Goal: Task Accomplishment & Management: Use online tool/utility

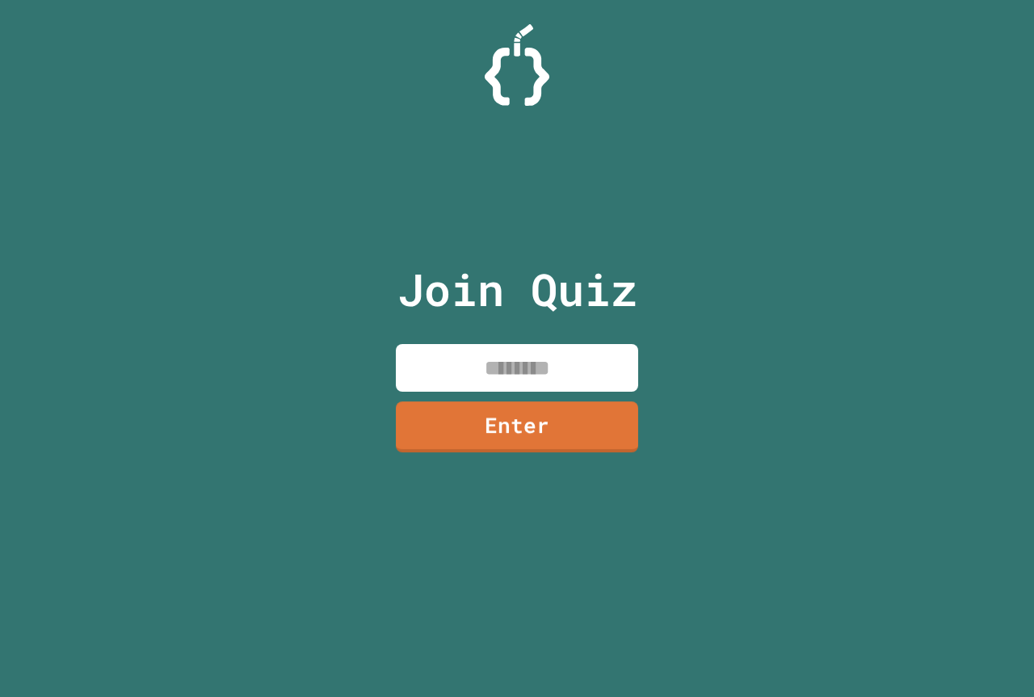
drag, startPoint x: 553, startPoint y: 368, endPoint x: 520, endPoint y: 349, distance: 37.3
click at [553, 367] on input at bounding box center [517, 368] width 242 height 48
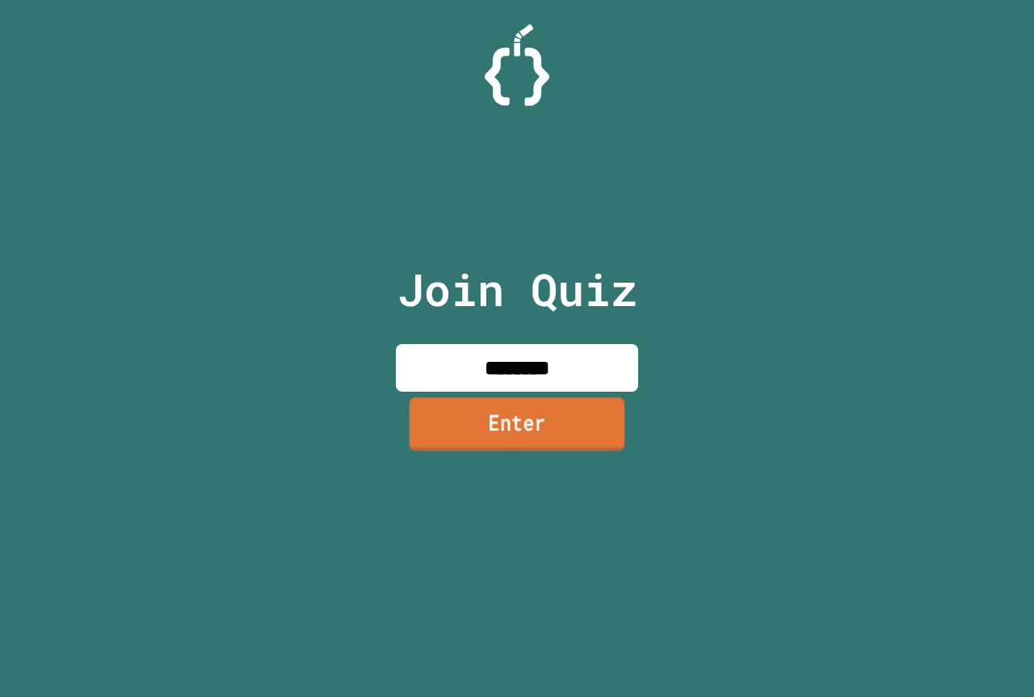
type input "********"
click at [493, 433] on link "Enter" at bounding box center [517, 424] width 240 height 53
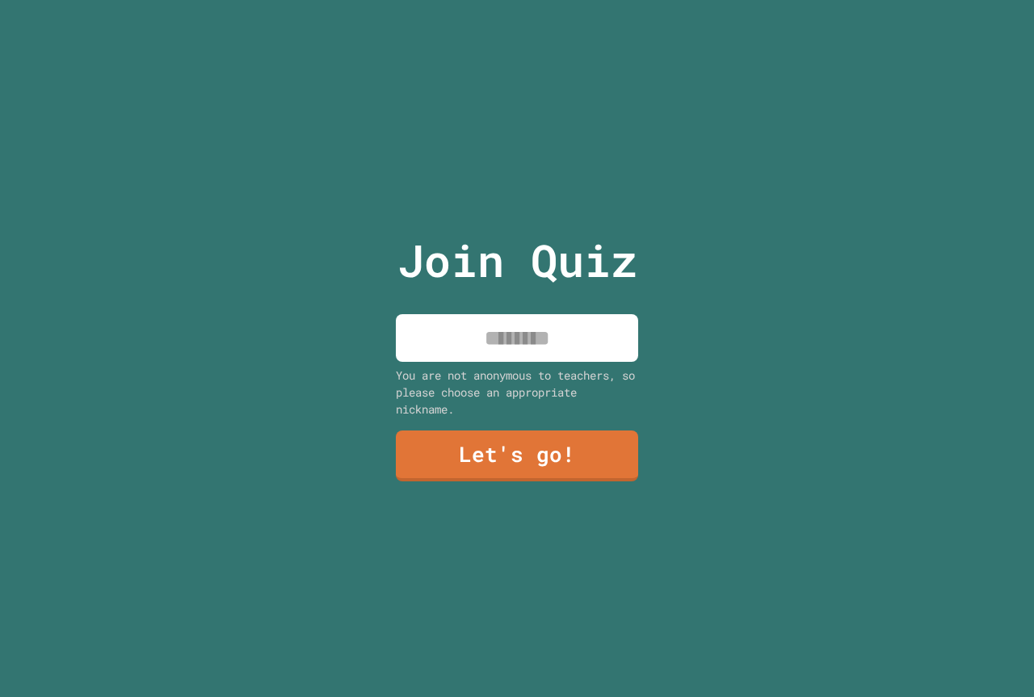
click at [585, 331] on input at bounding box center [517, 338] width 242 height 48
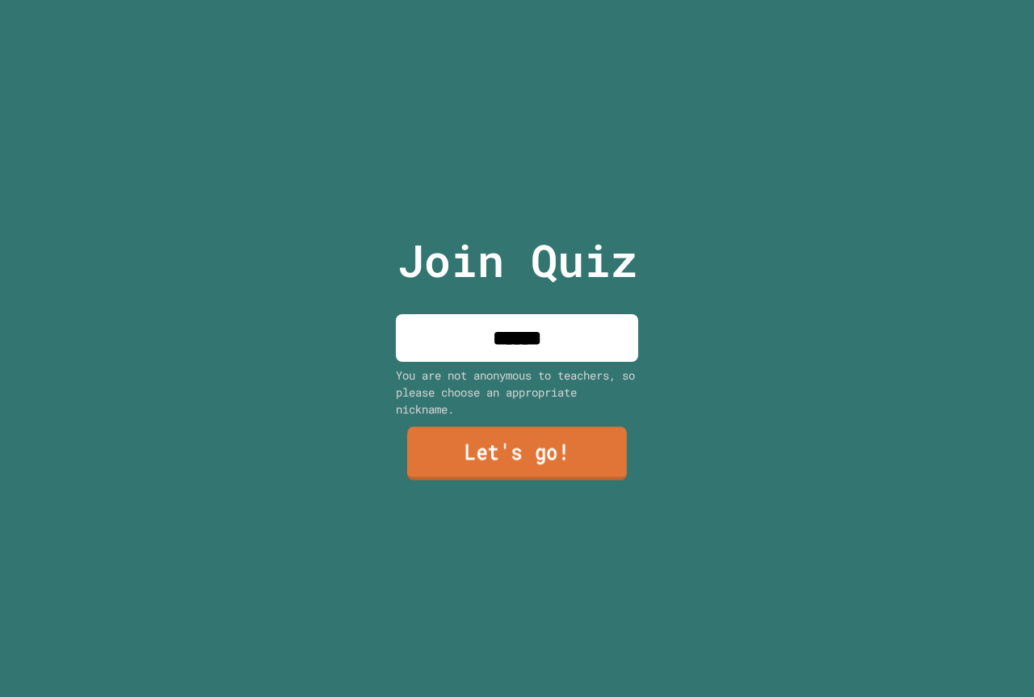
type input "******"
click at [604, 429] on link "Let's go!" at bounding box center [517, 453] width 220 height 53
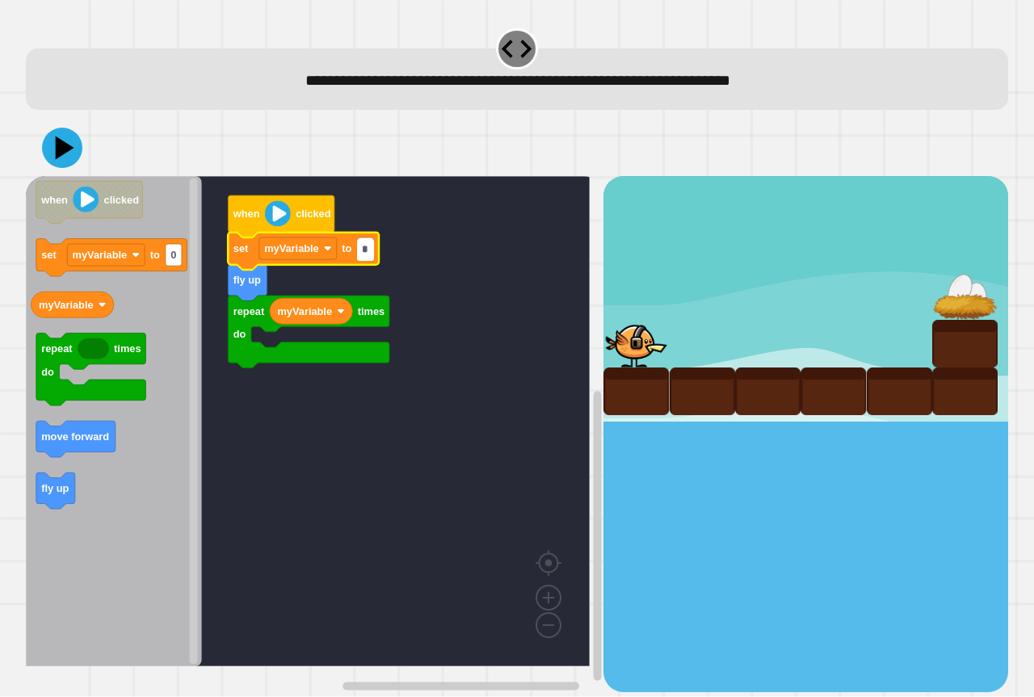
type input "*"
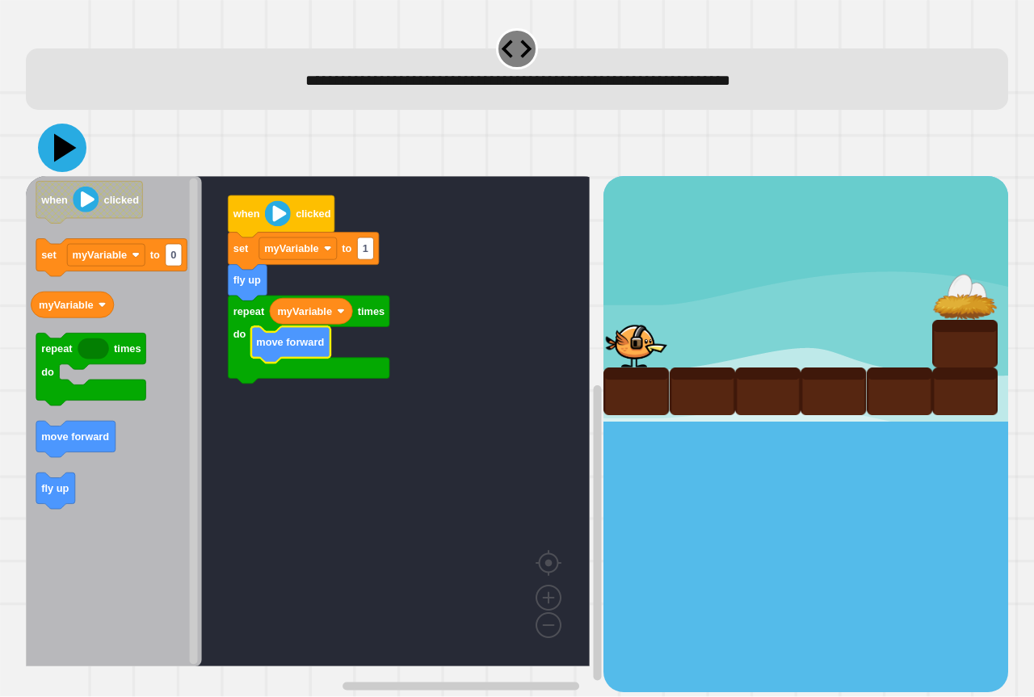
click at [74, 147] on icon at bounding box center [62, 148] width 48 height 48
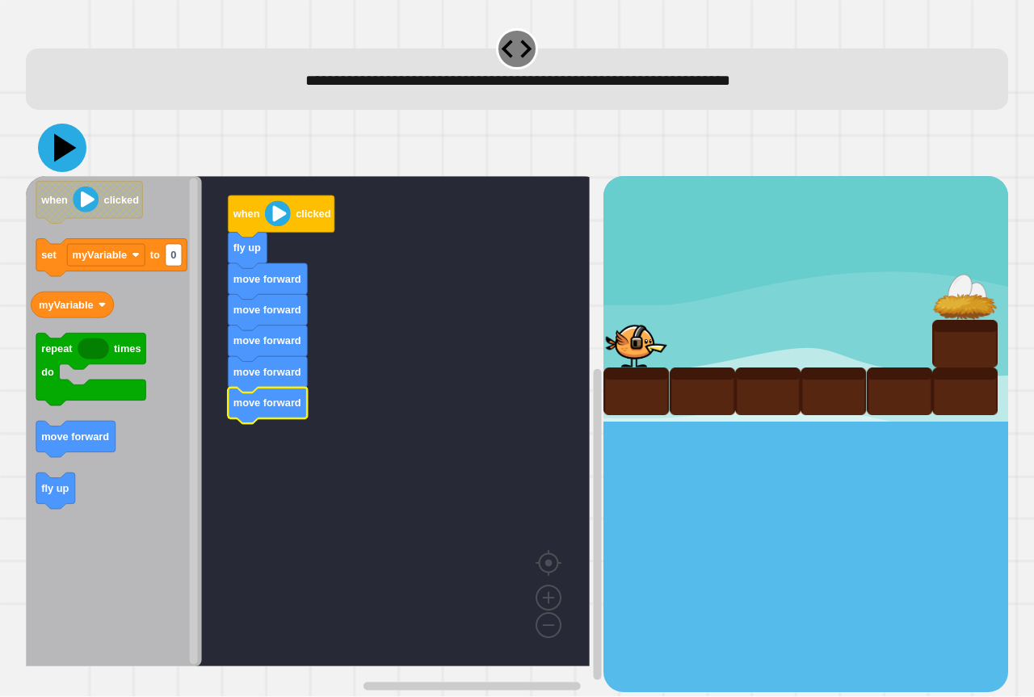
click at [66, 150] on icon at bounding box center [65, 148] width 23 height 28
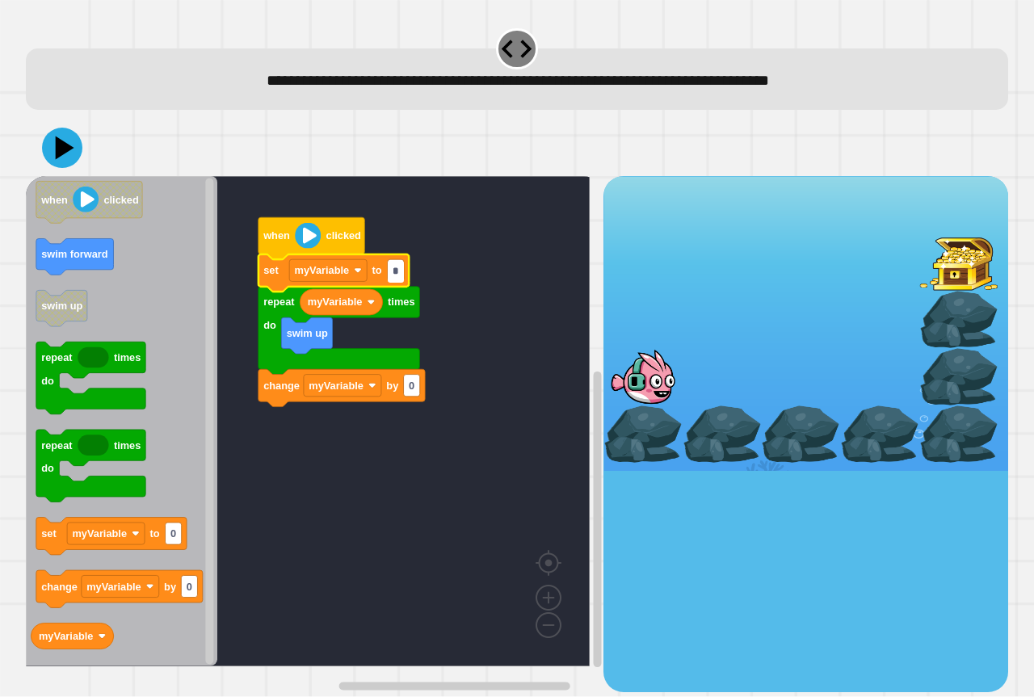
type input "*"
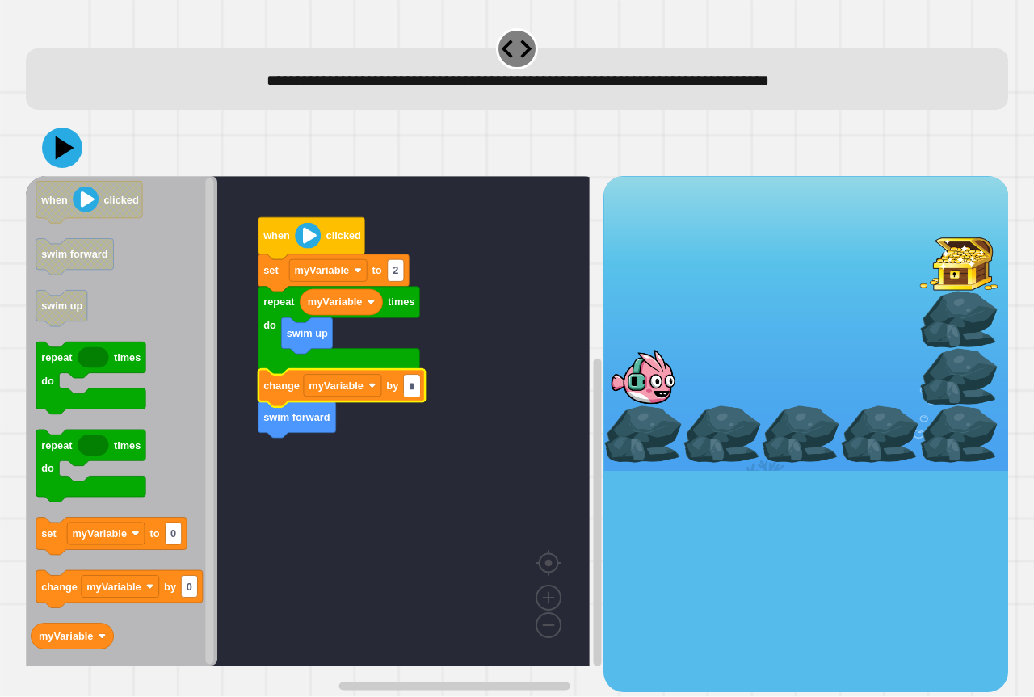
type input "*"
click at [61, 147] on icon at bounding box center [65, 148] width 23 height 28
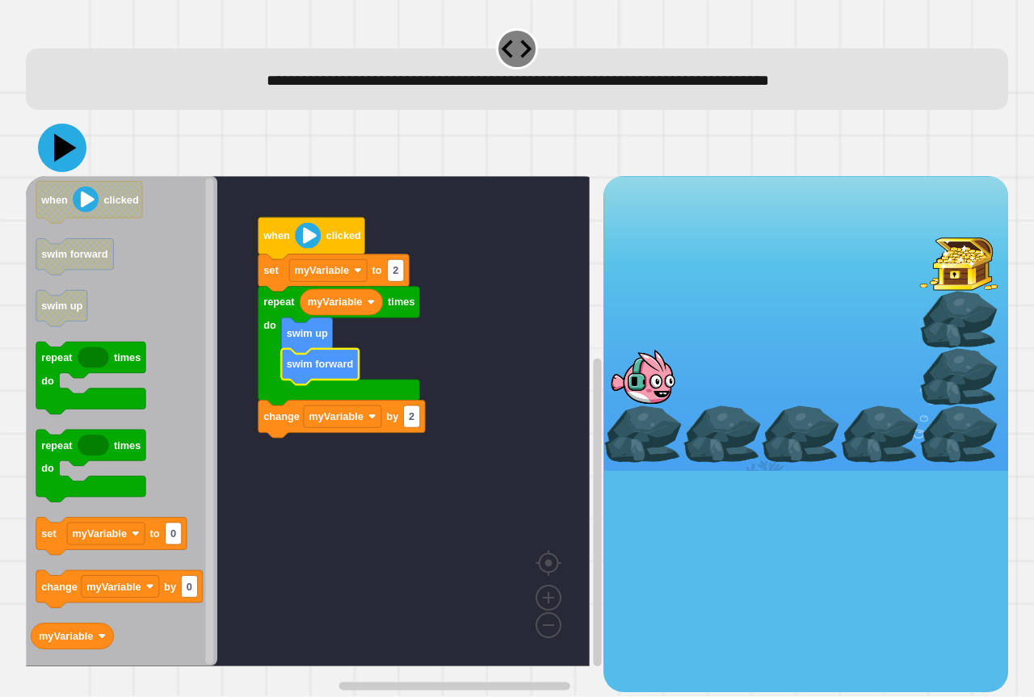
click at [56, 137] on icon at bounding box center [62, 148] width 48 height 48
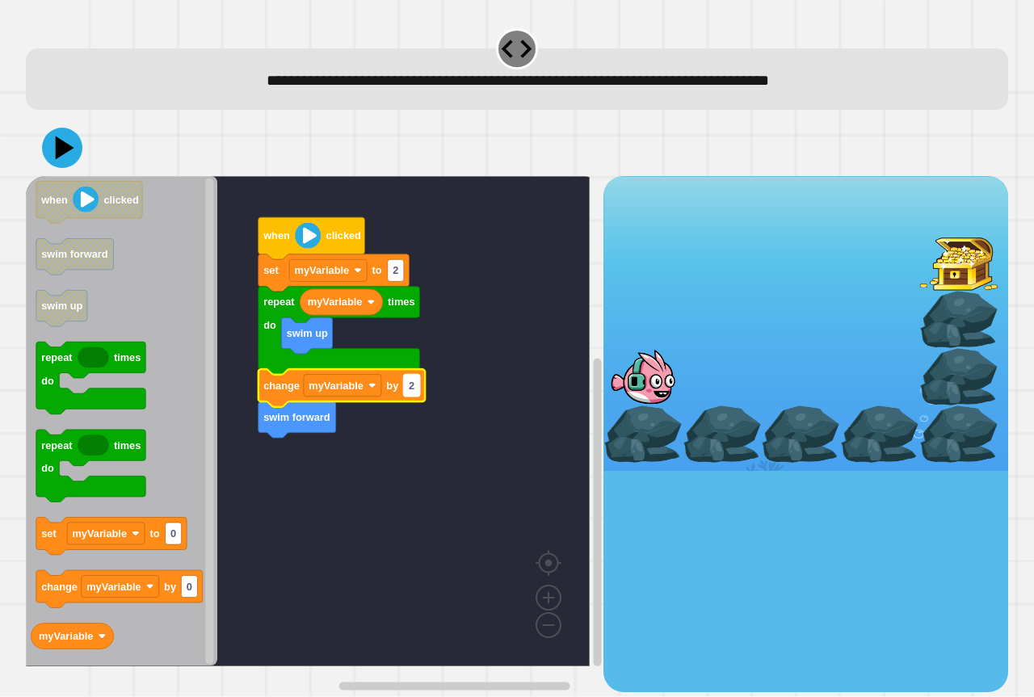
click at [417, 385] on rect "Blockly Workspace" at bounding box center [412, 386] width 16 height 22
type input "*"
click at [58, 133] on icon at bounding box center [62, 148] width 48 height 48
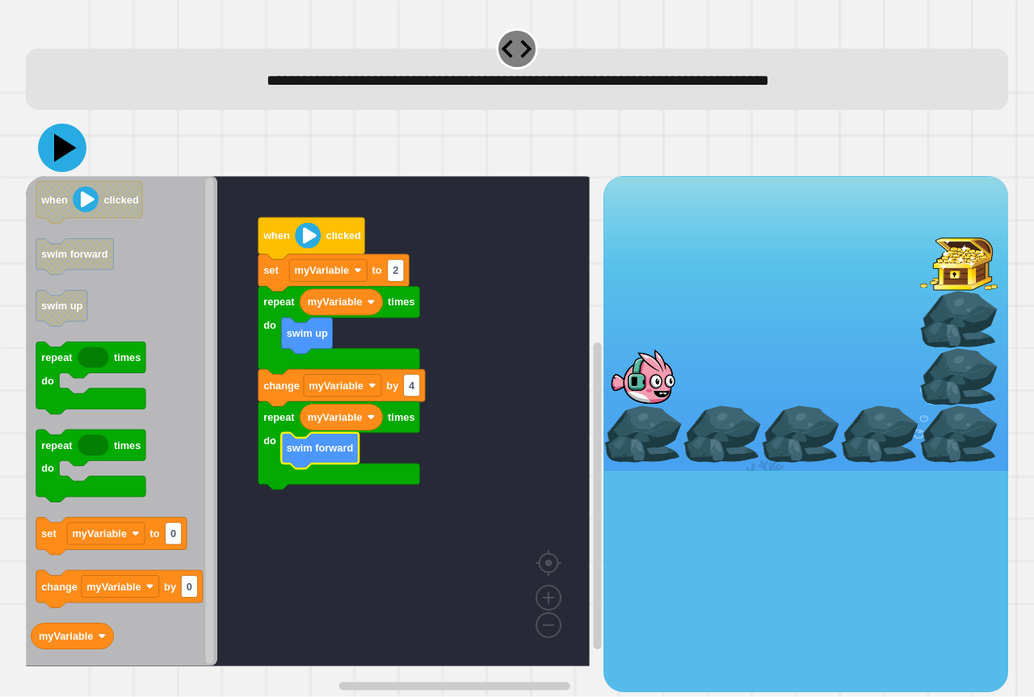
click at [77, 150] on icon at bounding box center [62, 148] width 48 height 48
click at [410, 392] on text "4" at bounding box center [412, 386] width 6 height 12
type input "*"
click at [67, 138] on icon at bounding box center [62, 148] width 48 height 48
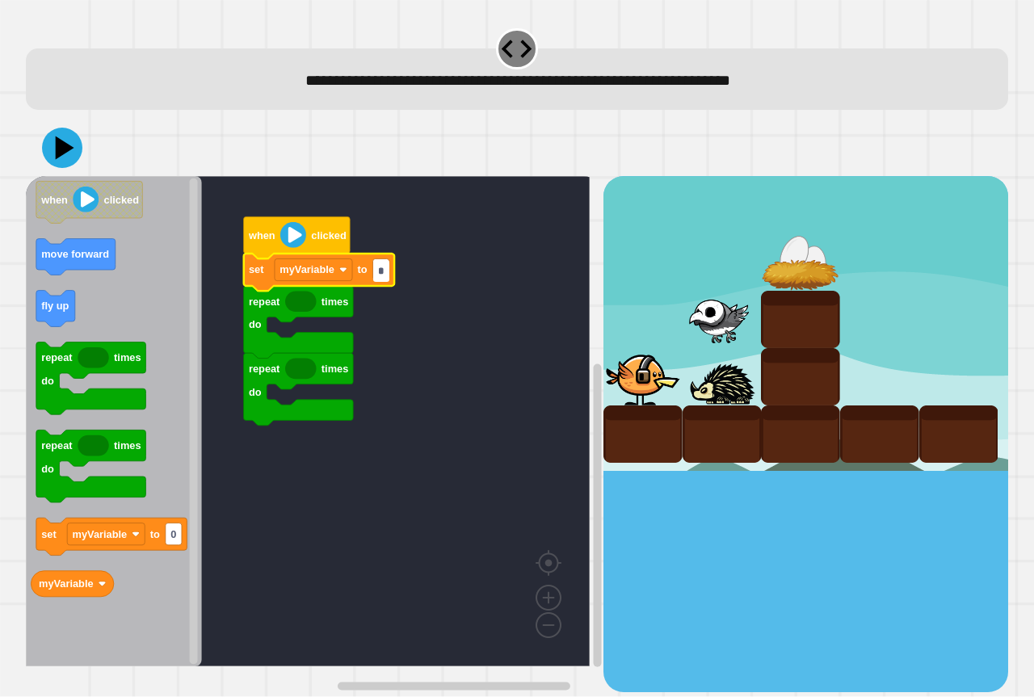
type input "**"
click at [164, 539] on icon "when clicked move forward fly up repeat times do repeat times do set myVariable…" at bounding box center [114, 421] width 176 height 490
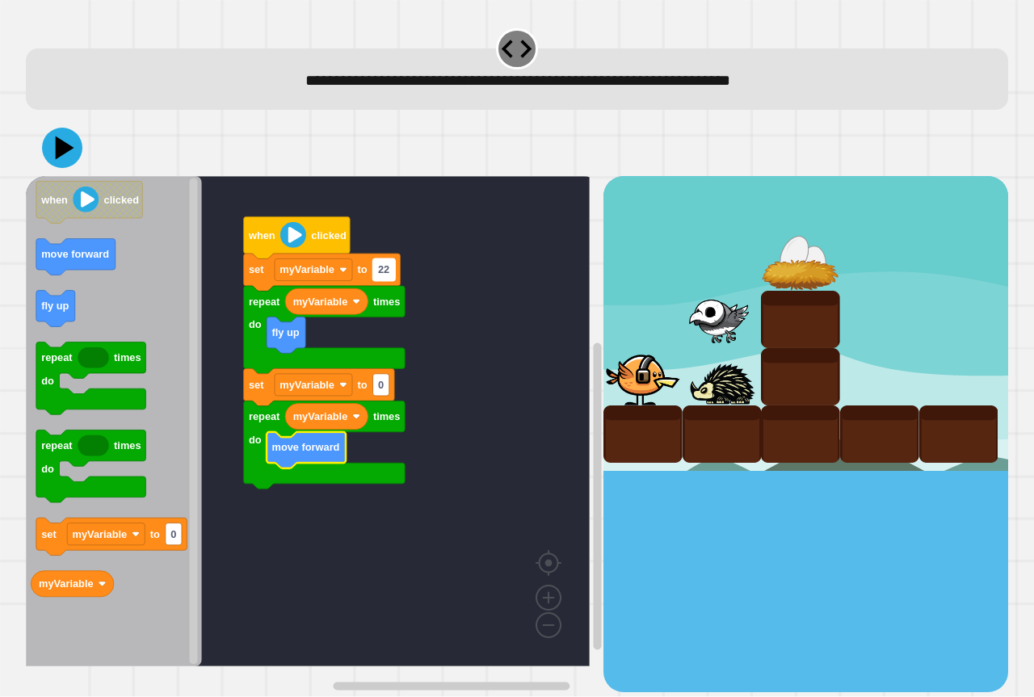
click at [381, 276] on text "22" at bounding box center [383, 270] width 11 height 12
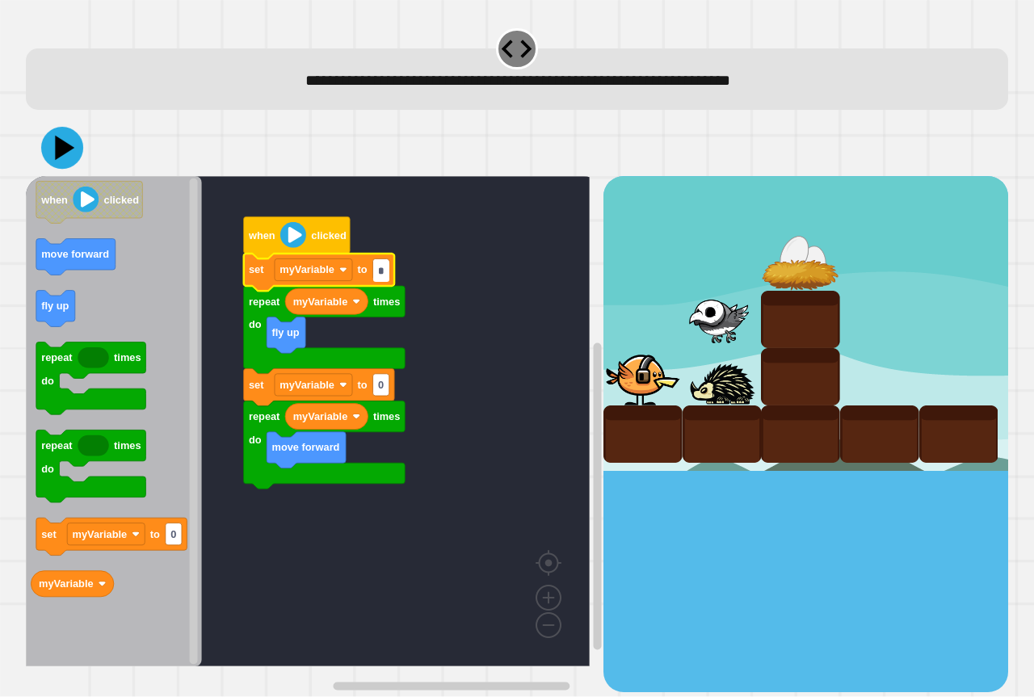
type input "*"
click at [48, 149] on icon at bounding box center [62, 148] width 48 height 48
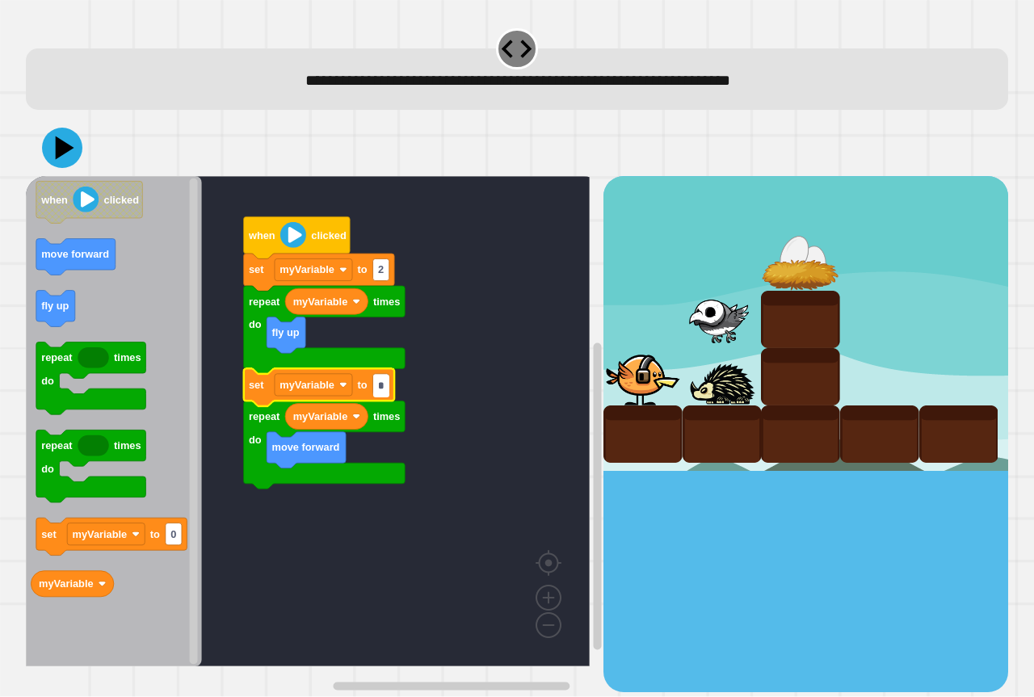
type input "*"
click at [45, 142] on icon at bounding box center [62, 148] width 48 height 48
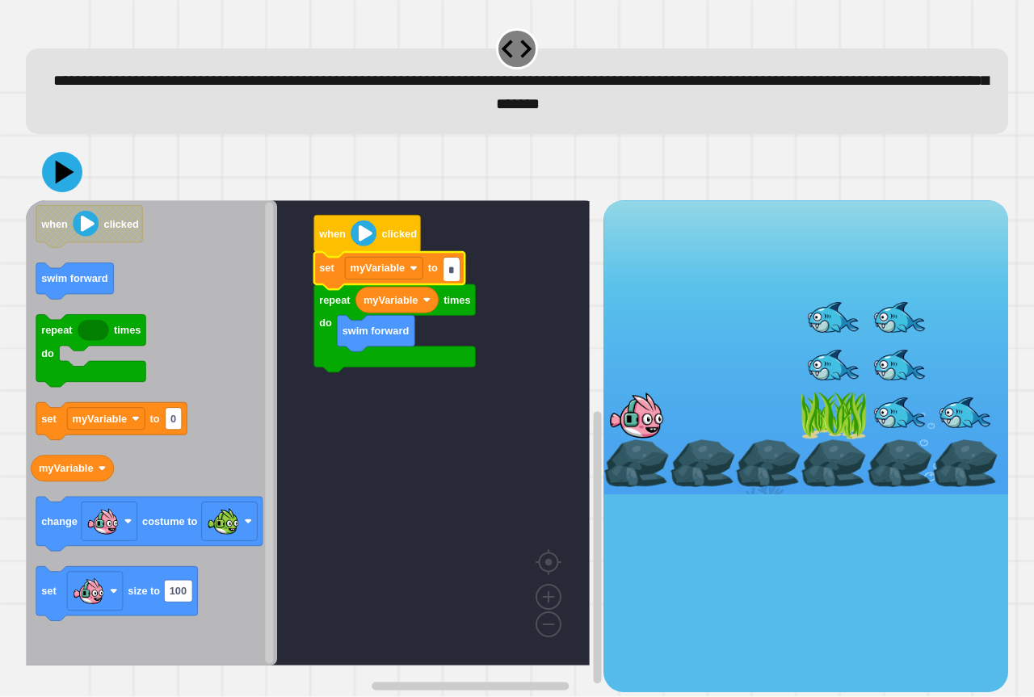
type input "*"
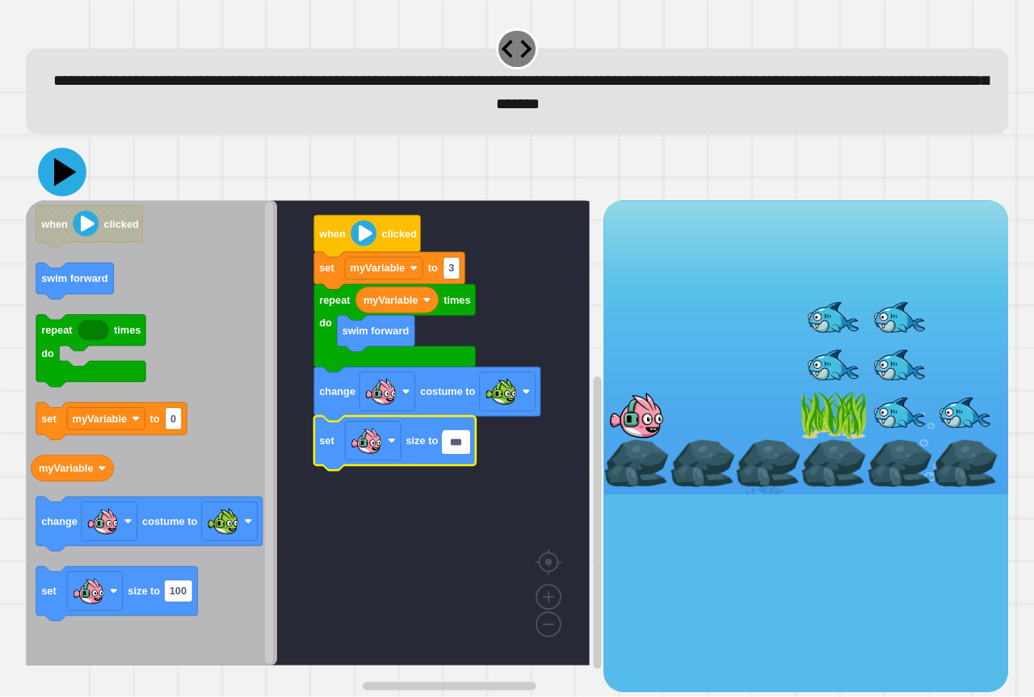
click at [58, 170] on icon at bounding box center [65, 172] width 23 height 28
click at [463, 448] on input "***" at bounding box center [456, 443] width 28 height 22
type input "**"
click at [58, 181] on icon at bounding box center [65, 172] width 23 height 28
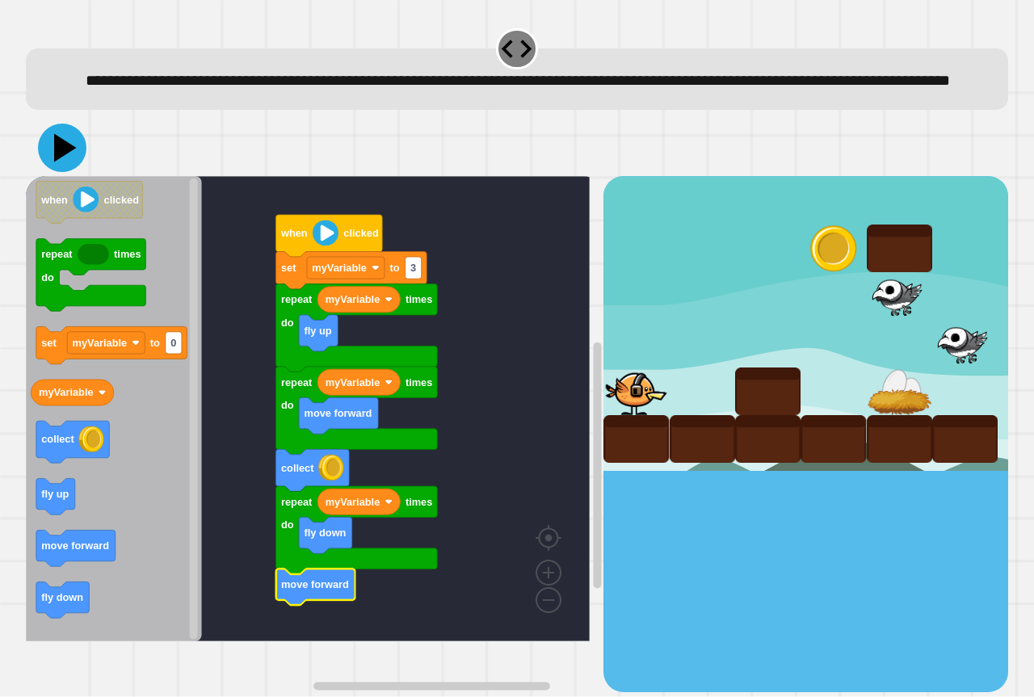
click at [44, 172] on icon at bounding box center [62, 148] width 48 height 48
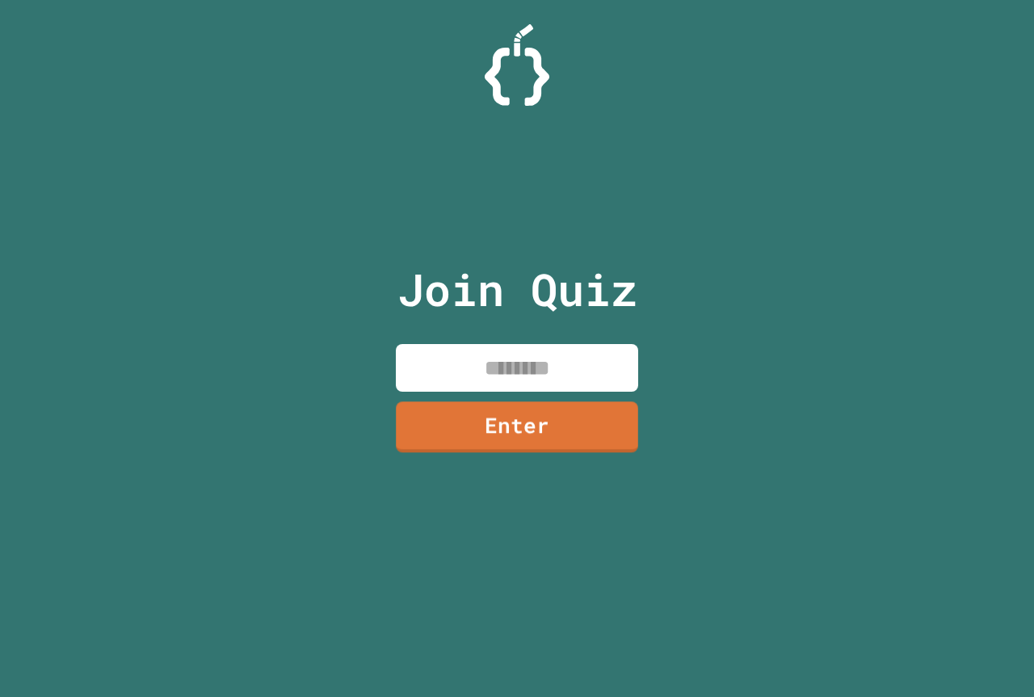
click at [527, 346] on input at bounding box center [517, 368] width 242 height 48
type input "********"
click at [435, 415] on link "Enter" at bounding box center [517, 425] width 246 height 53
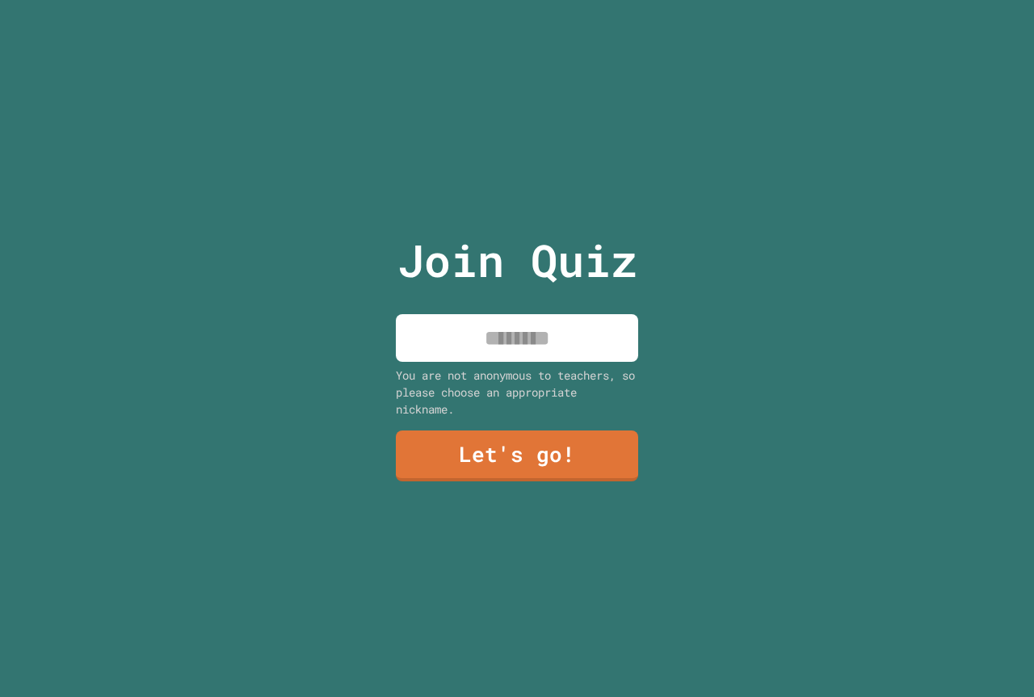
click at [499, 351] on input at bounding box center [517, 338] width 242 height 48
type input "******"
click at [492, 473] on link "Let's go!" at bounding box center [516, 453] width 235 height 53
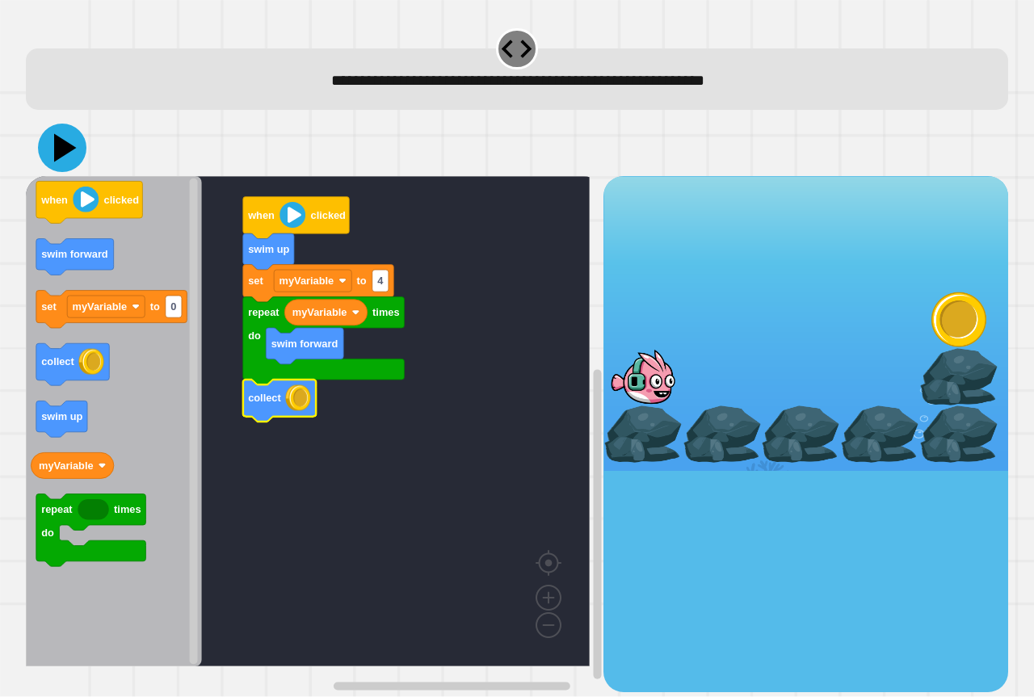
click at [44, 138] on icon at bounding box center [62, 148] width 48 height 48
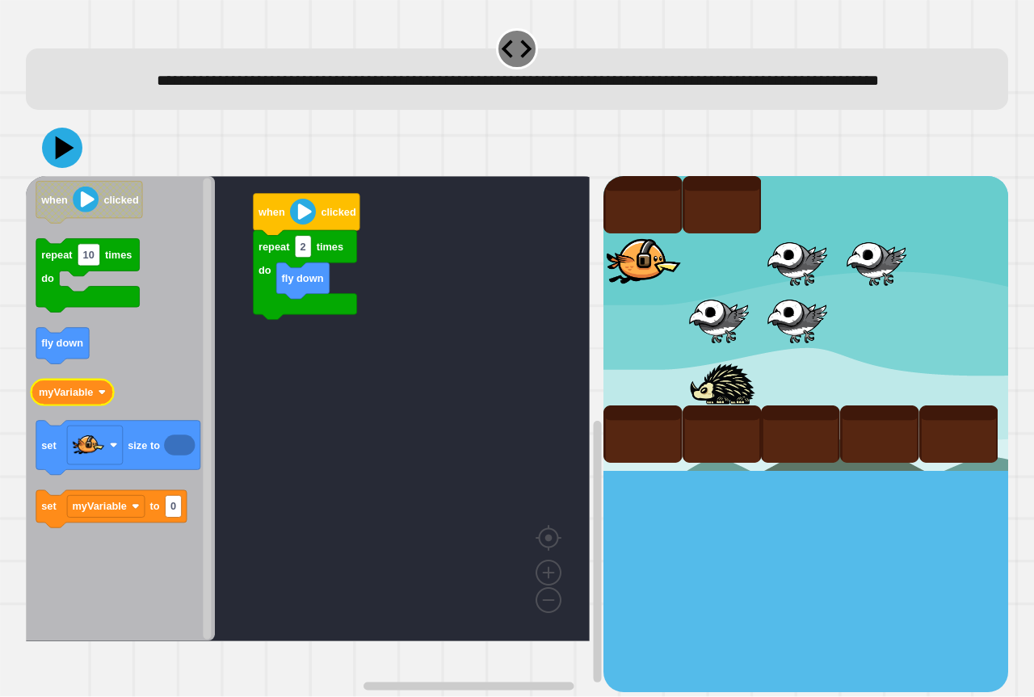
click at [78, 406] on icon "Blockly Workspace" at bounding box center [72, 393] width 82 height 26
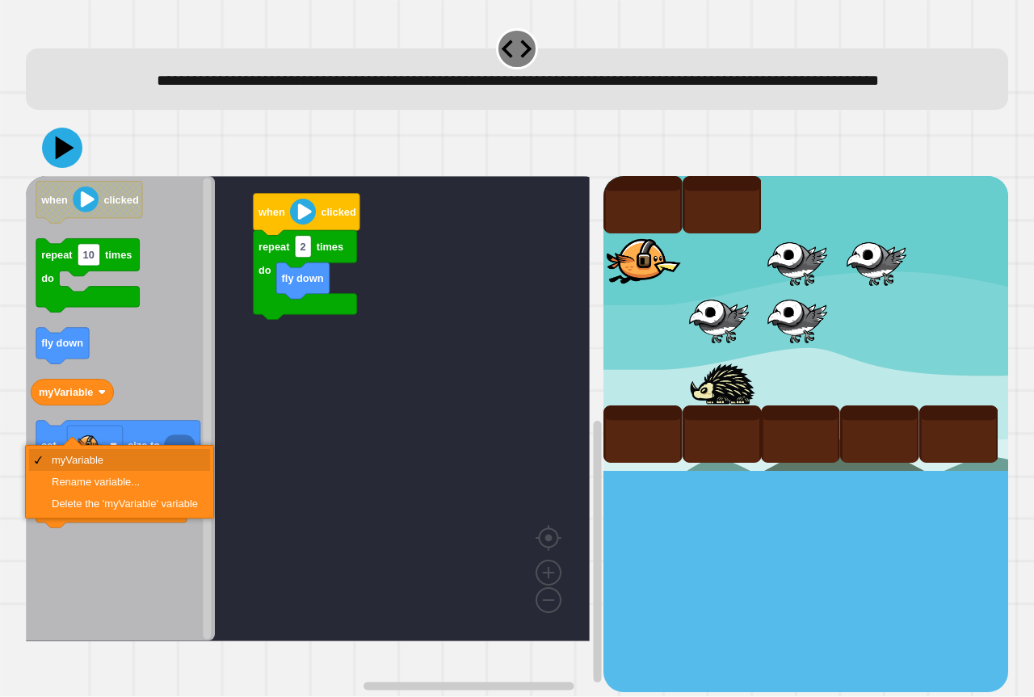
drag, startPoint x: 147, startPoint y: 469, endPoint x: 158, endPoint y: 461, distance: 14.4
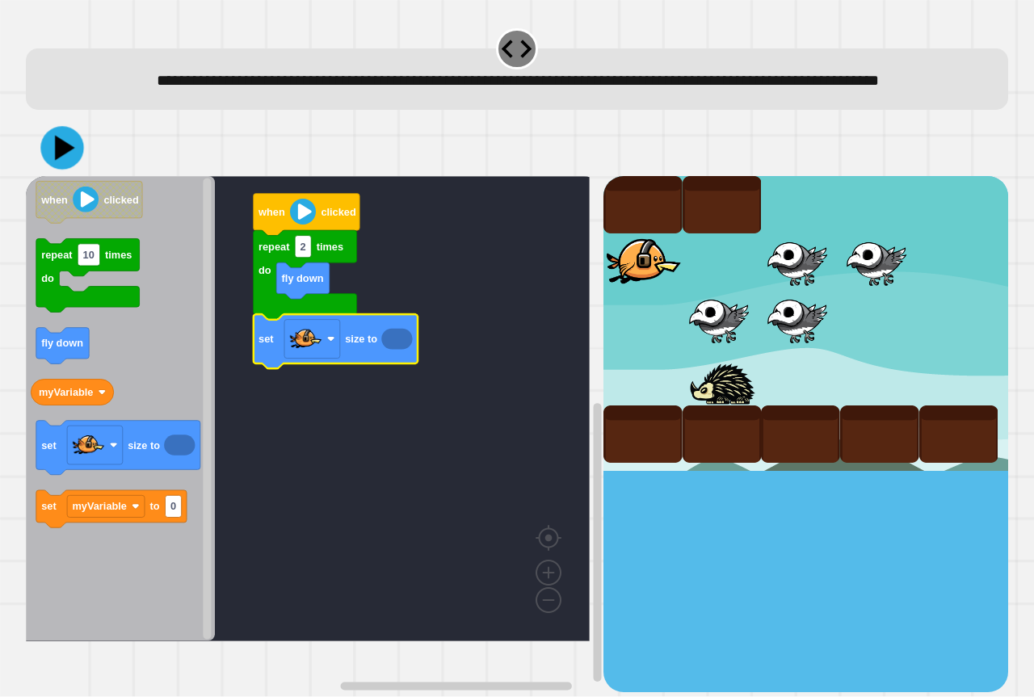
drag, startPoint x: 48, startPoint y: 151, endPoint x: 52, endPoint y: 159, distance: 8.7
click at [50, 154] on div at bounding box center [517, 148] width 983 height 57
click at [48, 172] on icon at bounding box center [62, 148] width 48 height 48
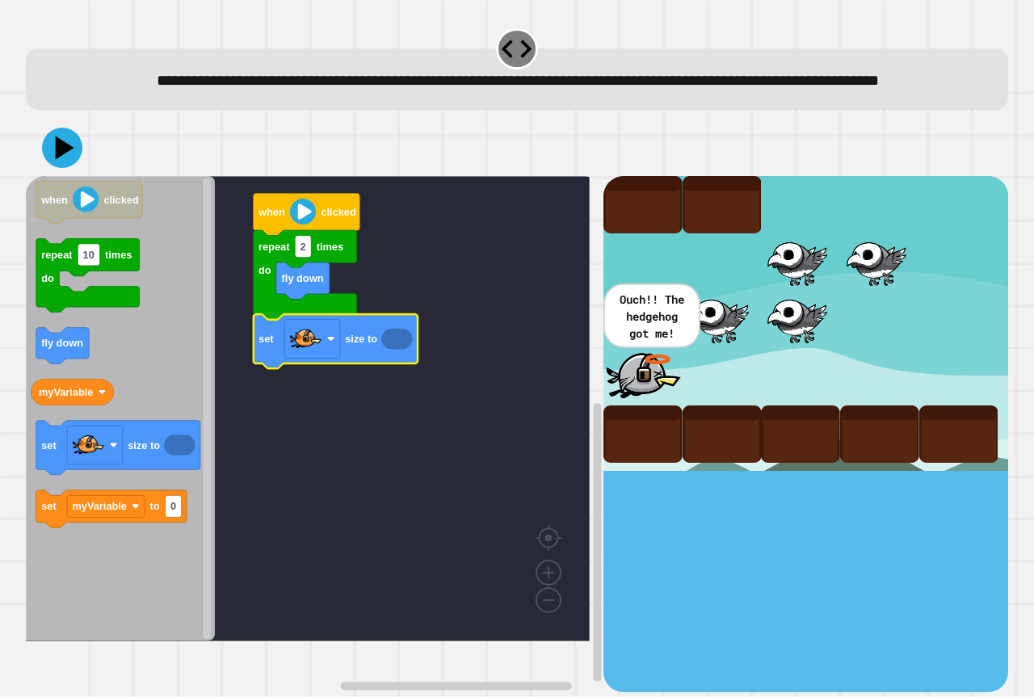
click at [316, 398] on div "fly down repeat 2 times do set size to when clicked when clicked repeat 10 time…" at bounding box center [315, 433] width 578 height 515
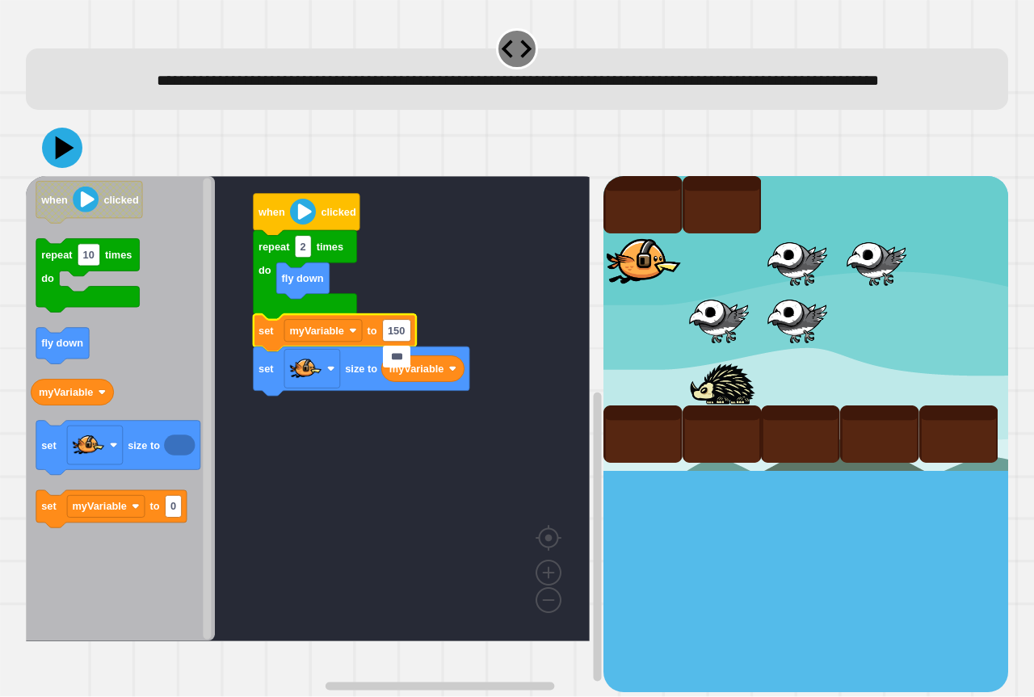
type input "***"
click at [62, 172] on icon at bounding box center [62, 148] width 48 height 48
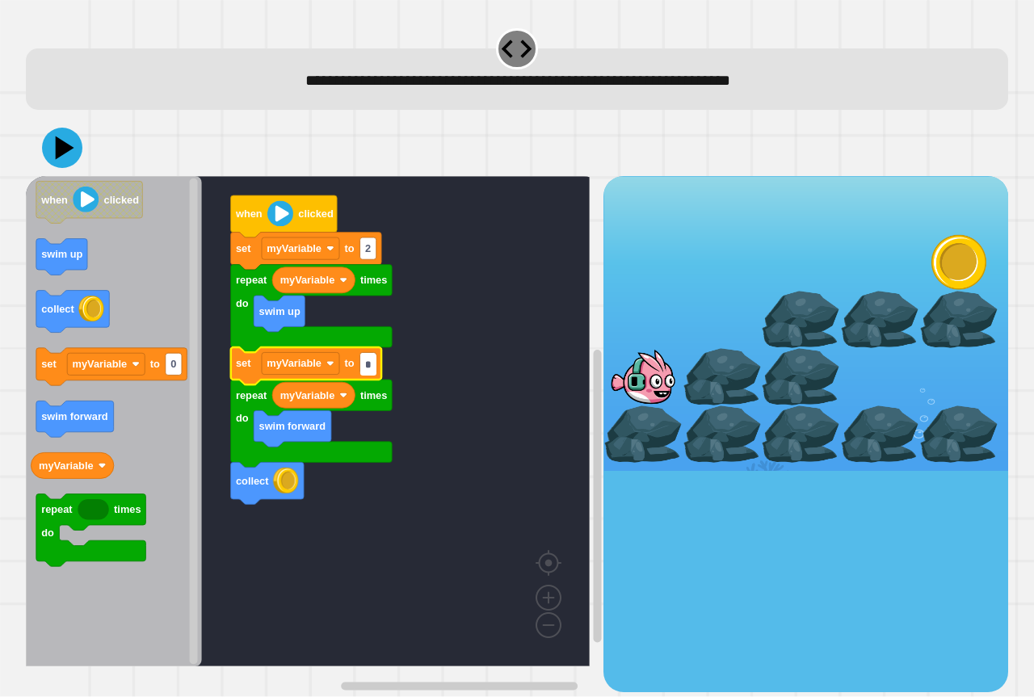
type input "*"
click at [54, 132] on button at bounding box center [62, 148] width 40 height 40
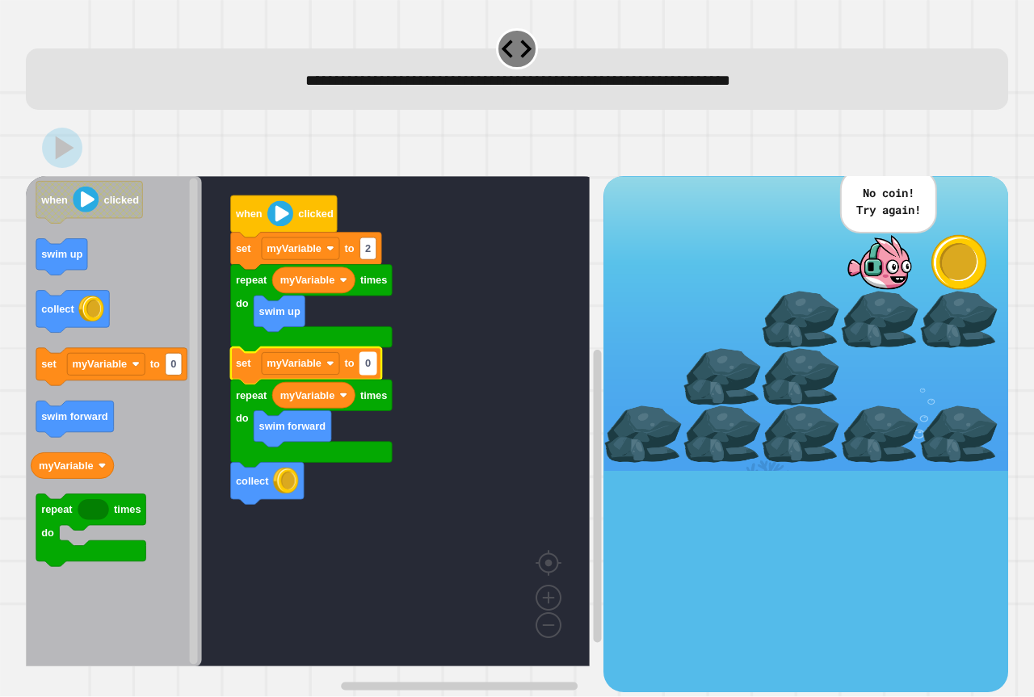
click at [369, 370] on text "0" at bounding box center [368, 364] width 6 height 12
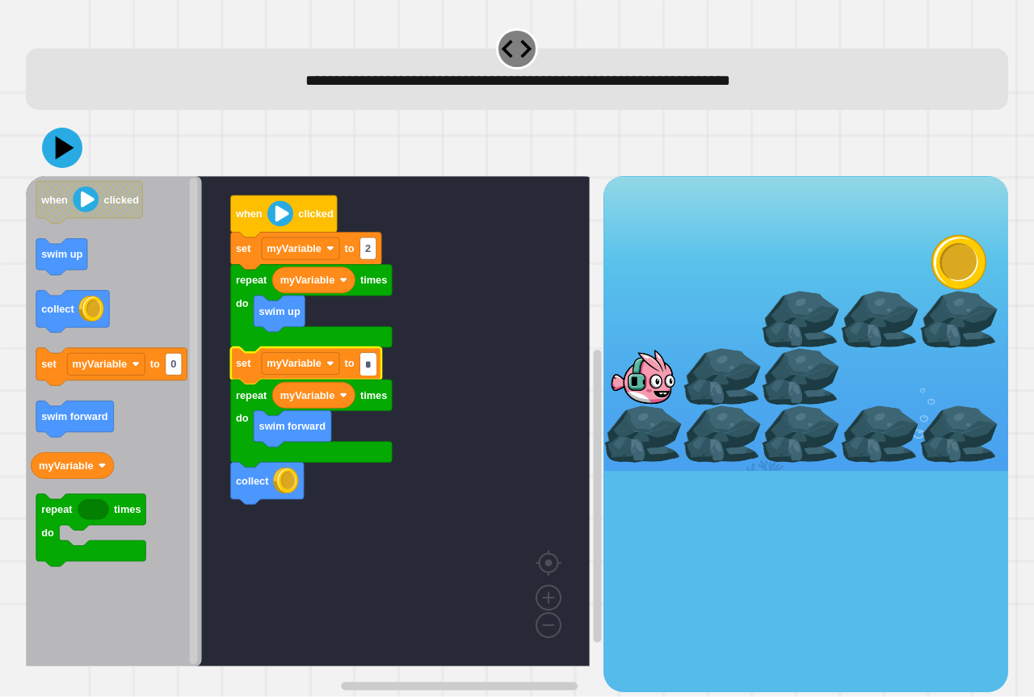
type input "*"
click at [74, 132] on div at bounding box center [517, 148] width 983 height 57
click at [57, 158] on icon at bounding box center [65, 148] width 23 height 28
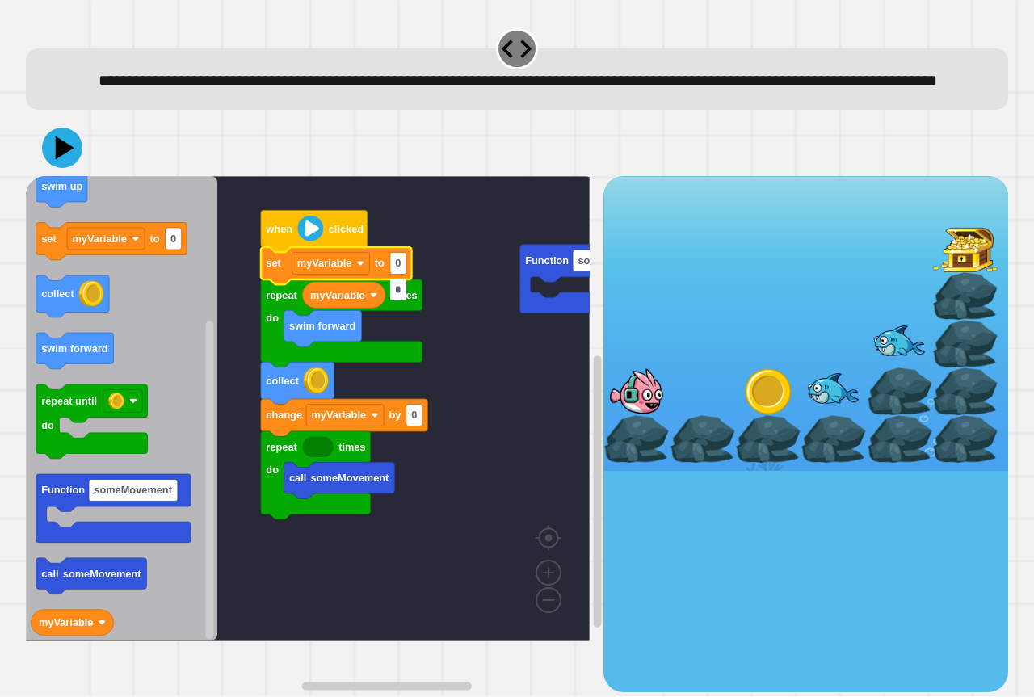
type input "*"
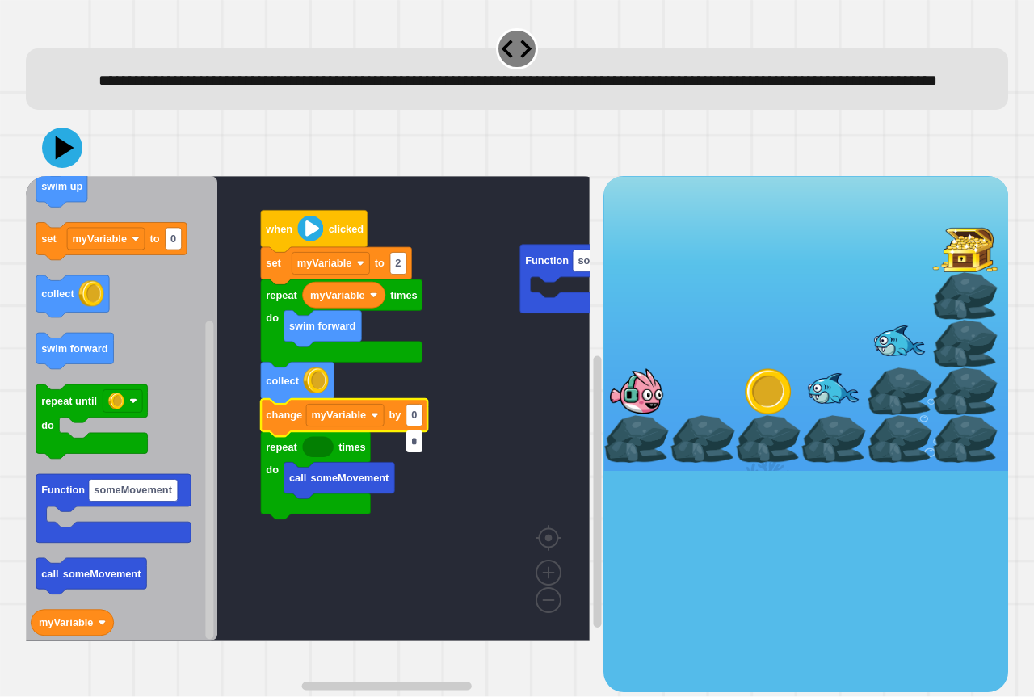
type input "*"
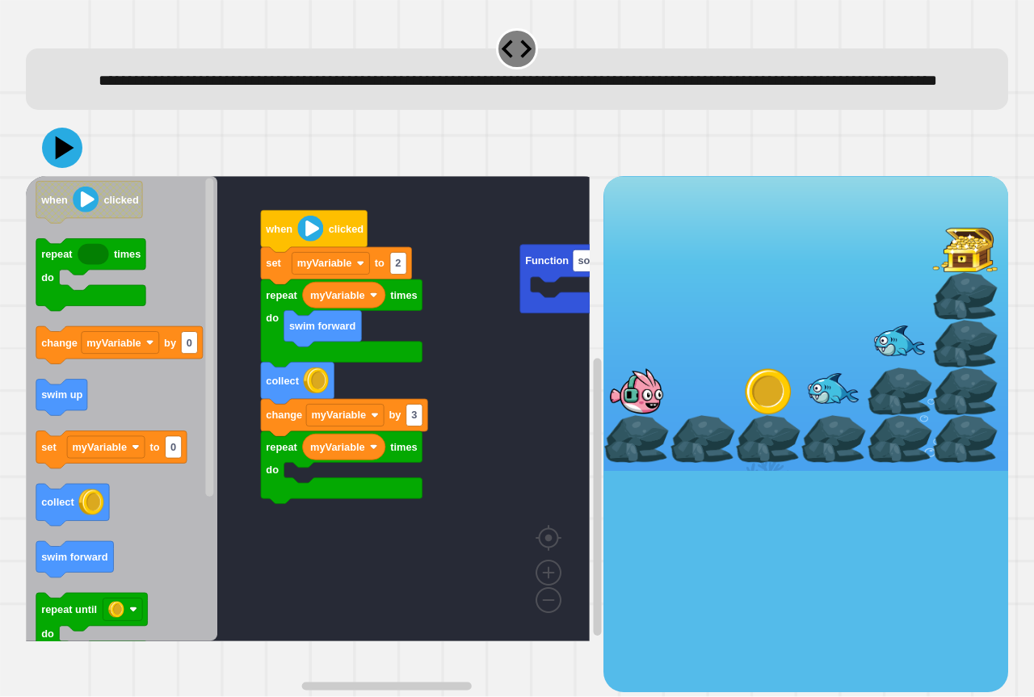
click at [232, 445] on div "Function someMovement when clicked set myVariable to 2 repeat times do swim for…" at bounding box center [315, 433] width 578 height 515
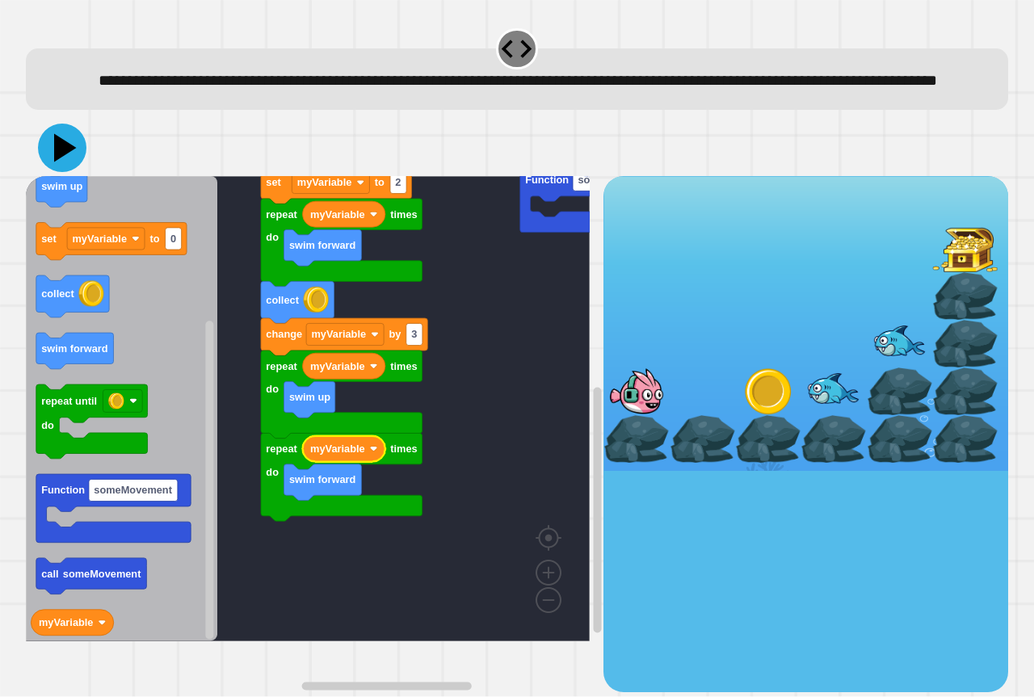
click at [53, 167] on icon at bounding box center [62, 148] width 48 height 48
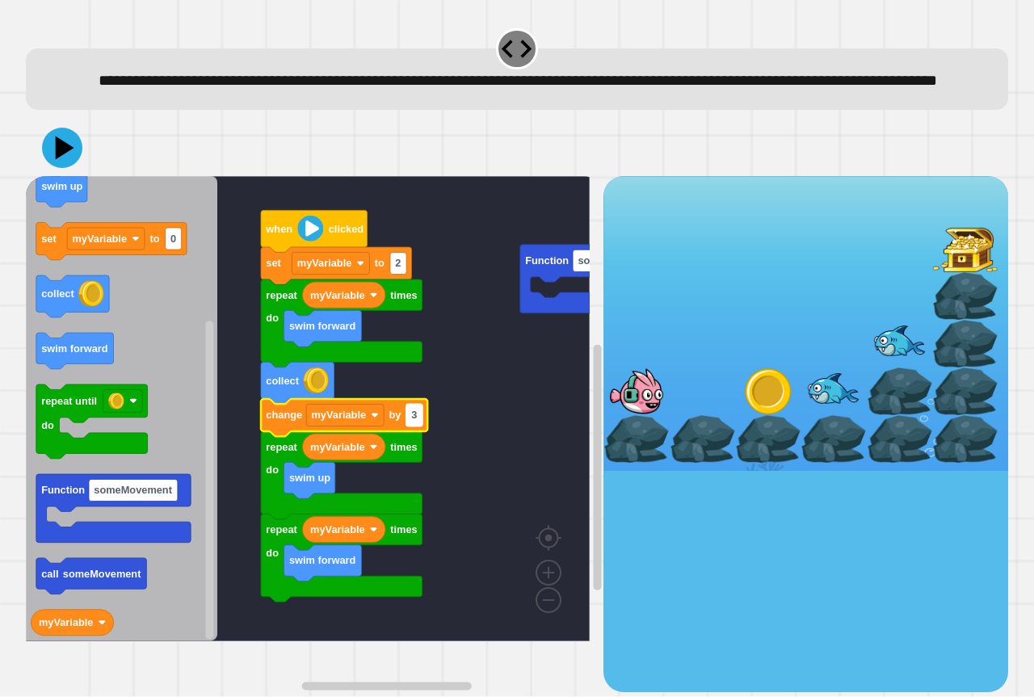
click at [416, 422] on text "3" at bounding box center [414, 416] width 6 height 12
type input "*"
click at [61, 162] on icon at bounding box center [65, 148] width 23 height 28
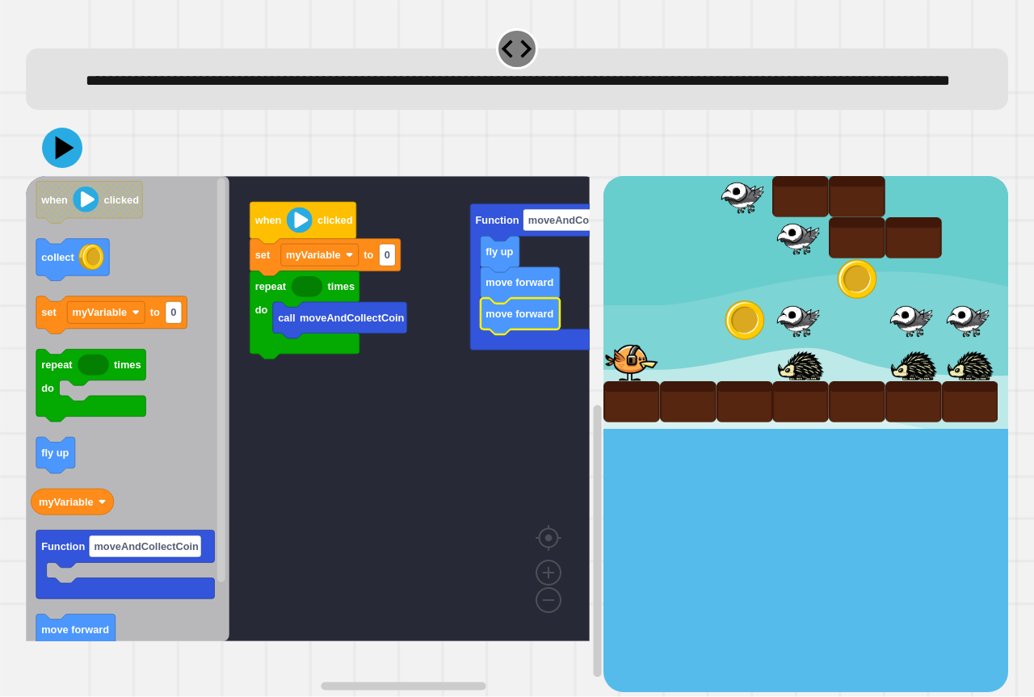
click at [89, 513] on icon "Blockly Workspace" at bounding box center [128, 408] width 204 height 465
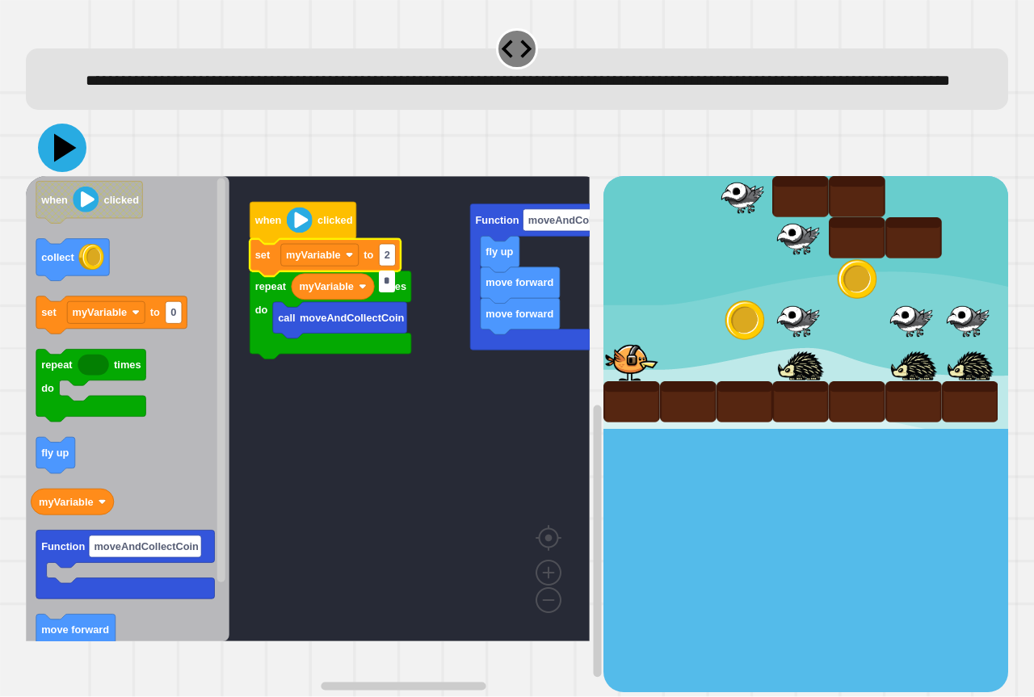
type input "*"
click at [49, 172] on icon at bounding box center [62, 148] width 48 height 48
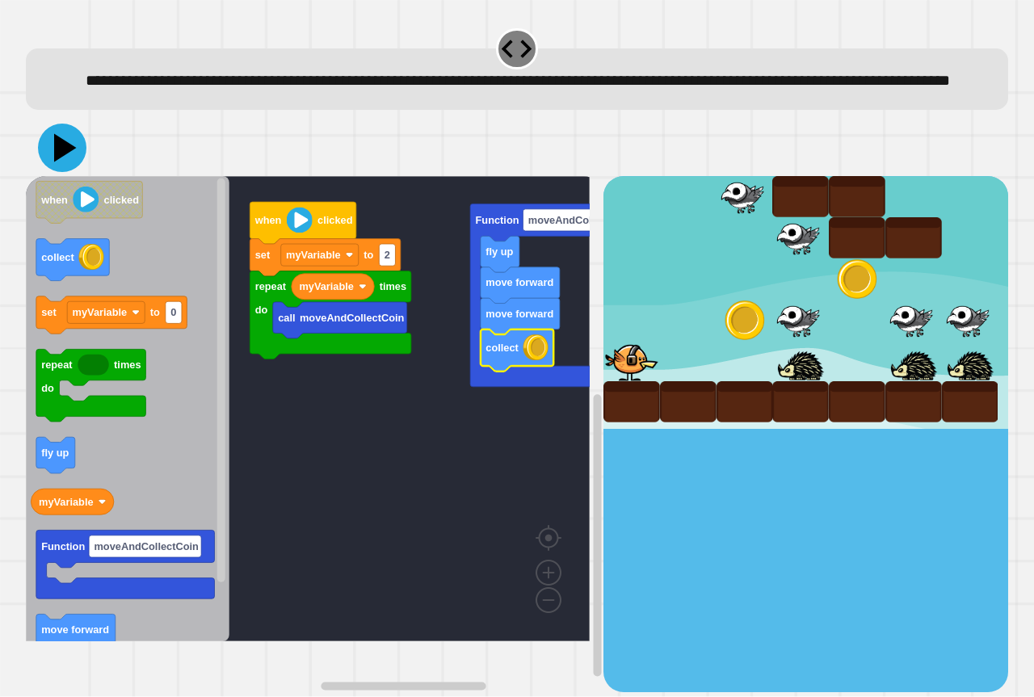
click at [56, 162] on icon at bounding box center [65, 148] width 23 height 28
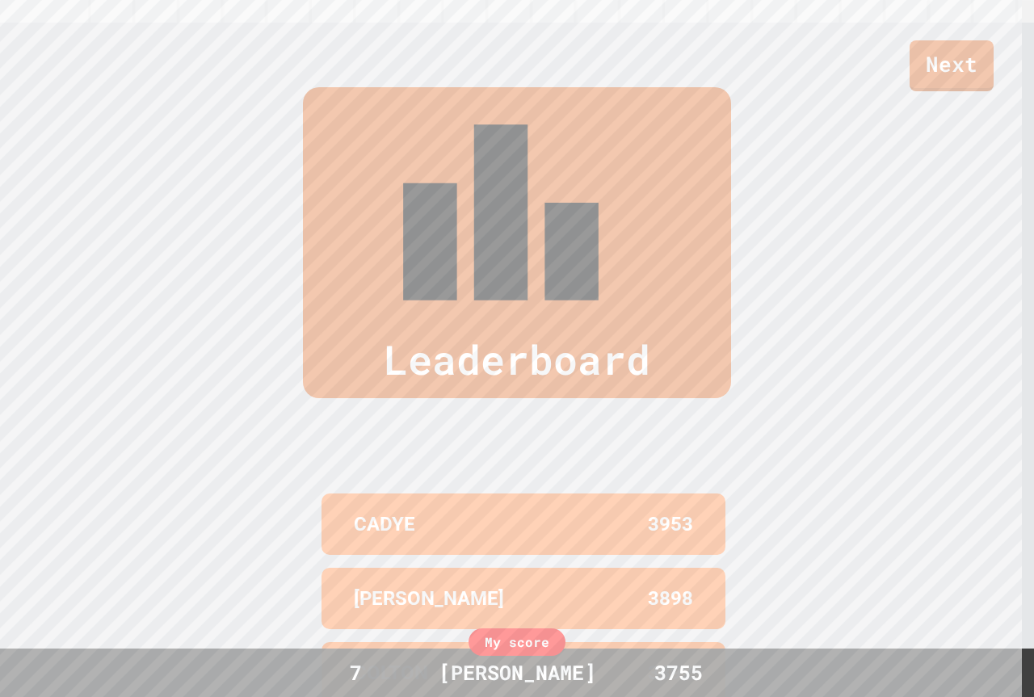
scroll to position [704, 0]
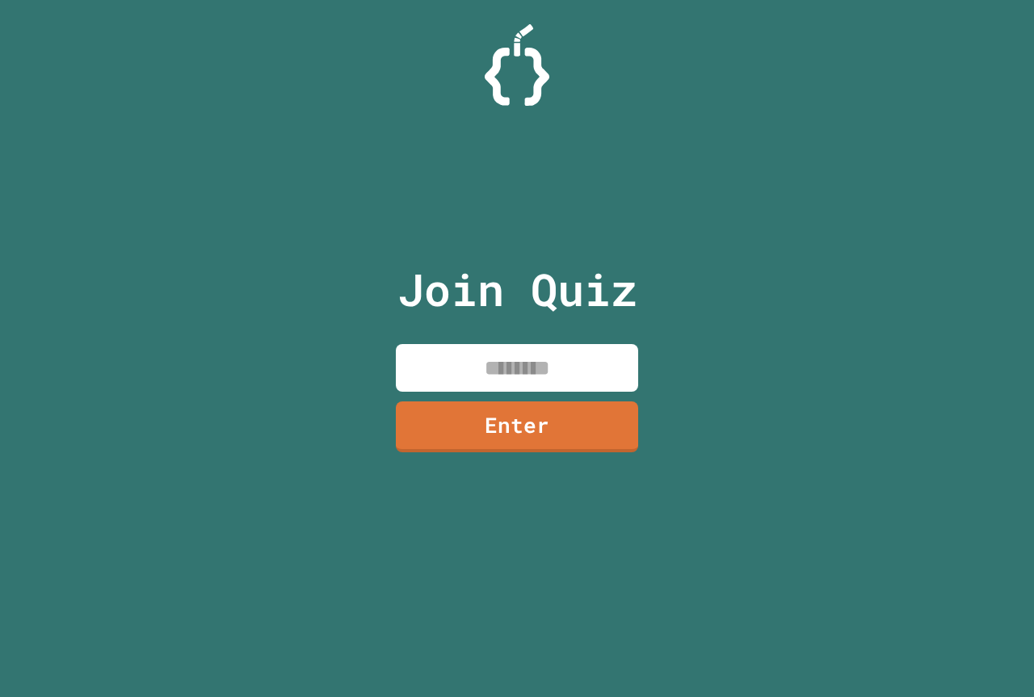
click at [536, 352] on input at bounding box center [517, 368] width 242 height 48
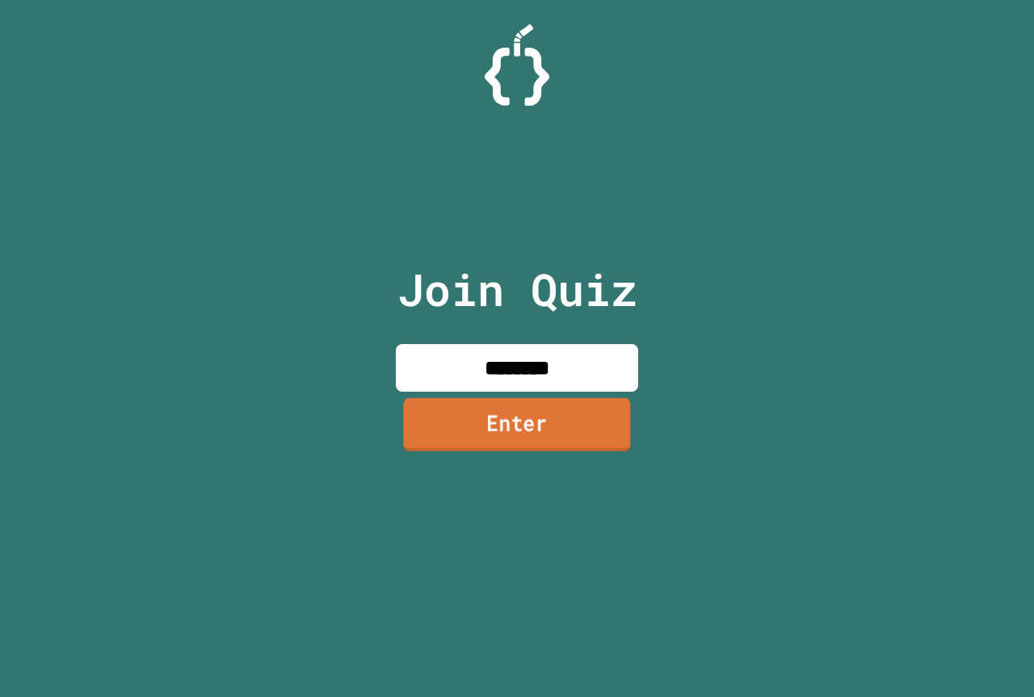
type input "********"
click at [563, 435] on link "Enter" at bounding box center [516, 424] width 227 height 53
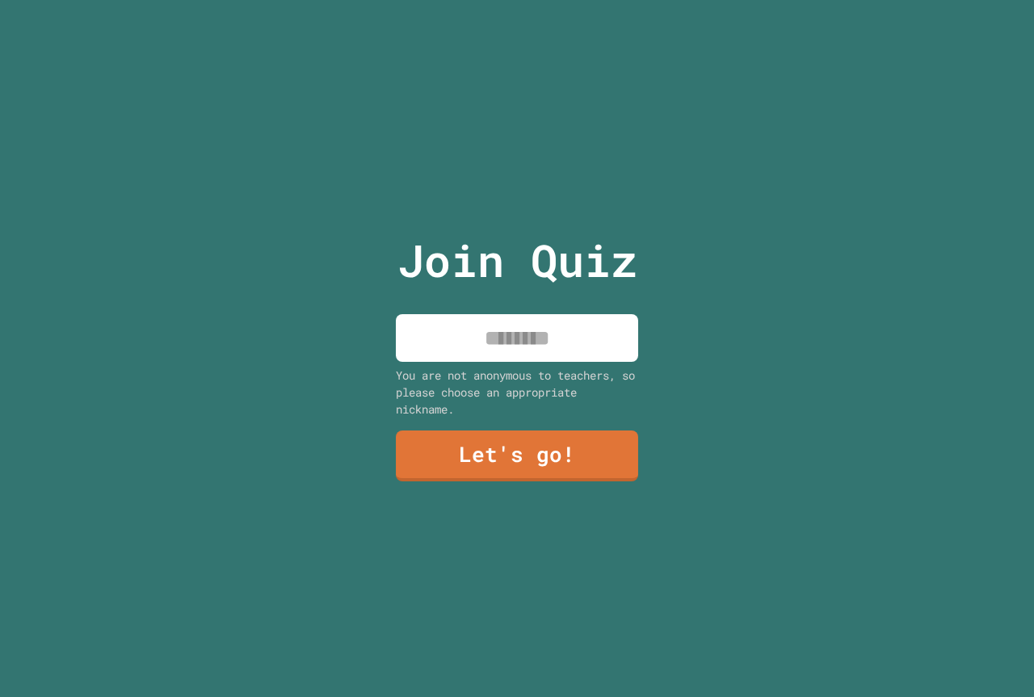
click at [545, 324] on input at bounding box center [517, 338] width 242 height 48
type input "******"
click at [543, 467] on link "Let's go!" at bounding box center [517, 454] width 239 height 53
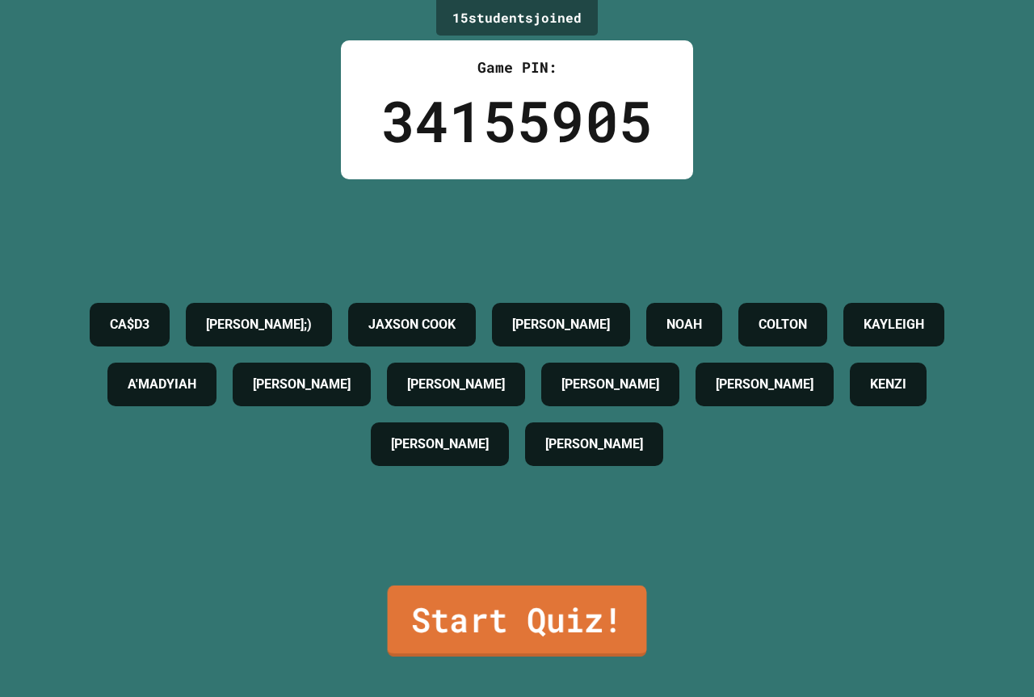
click at [478, 629] on link "Start Quiz!" at bounding box center [517, 621] width 259 height 71
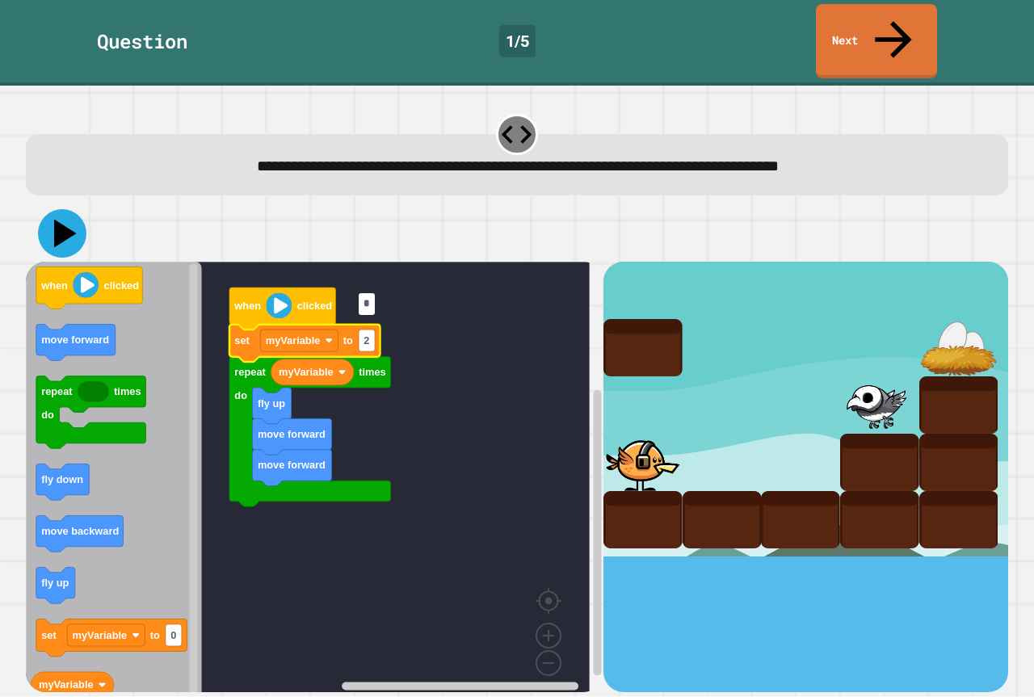
type input "*"
click at [63, 210] on icon at bounding box center [62, 233] width 48 height 48
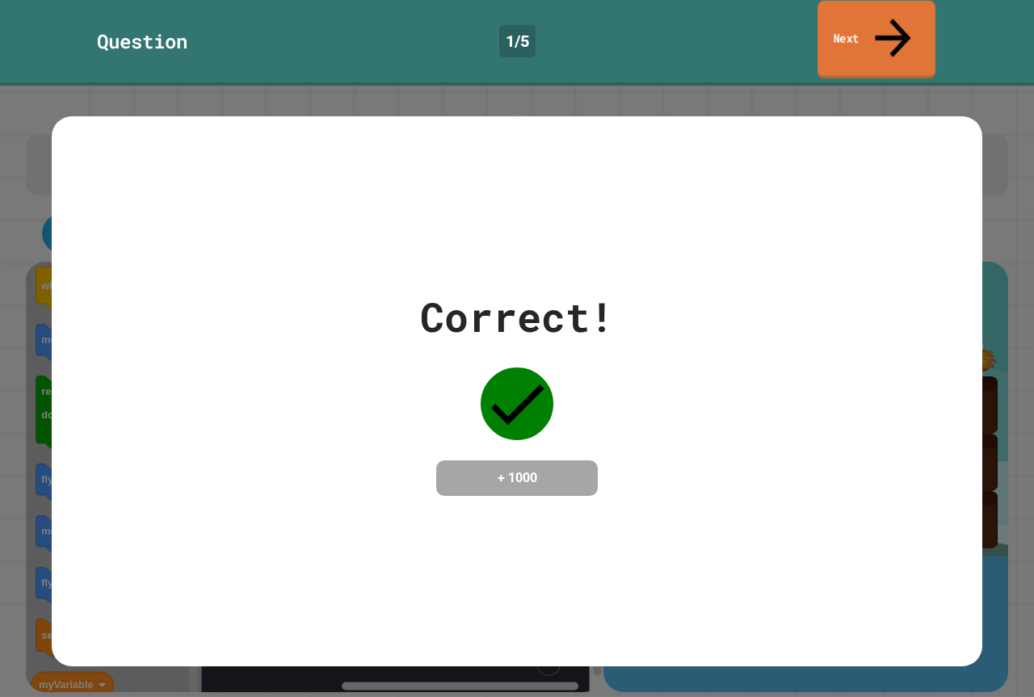
click at [916, 28] on link "Next" at bounding box center [877, 40] width 118 height 78
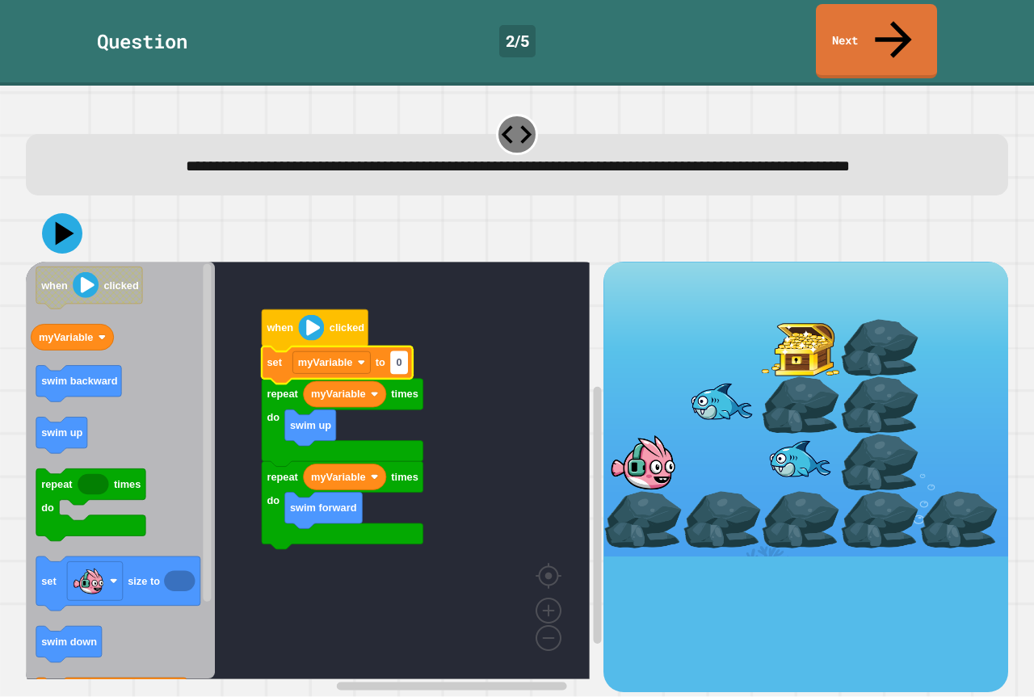
click at [398, 357] on text "0" at bounding box center [399, 363] width 6 height 12
type input "*"
click at [78, 230] on icon at bounding box center [62, 233] width 48 height 48
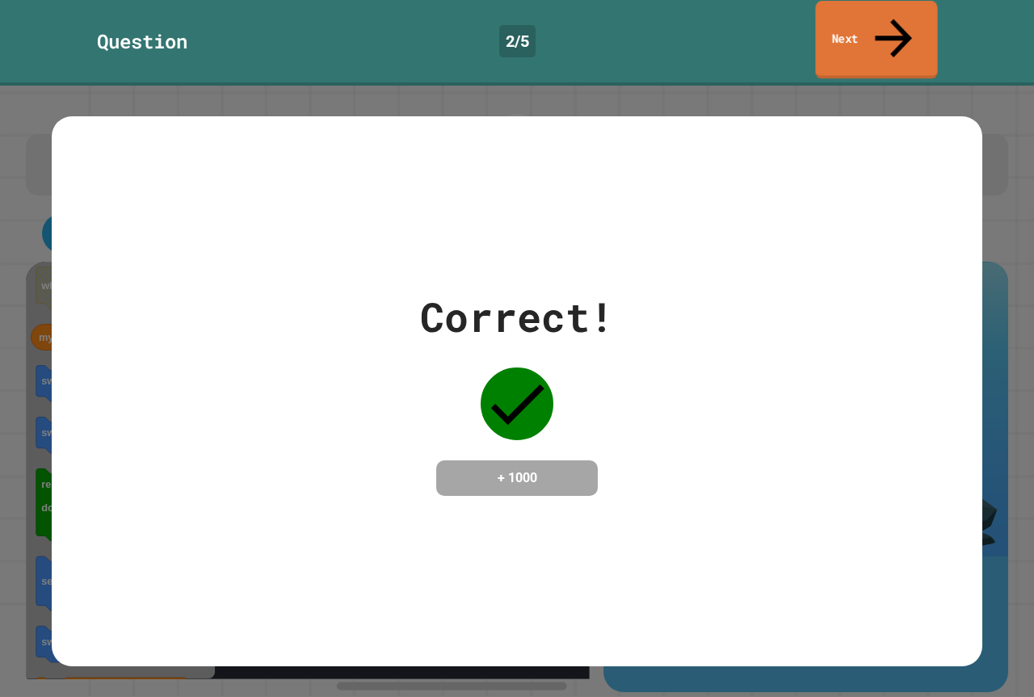
click at [884, 17] on link "Next" at bounding box center [876, 40] width 122 height 78
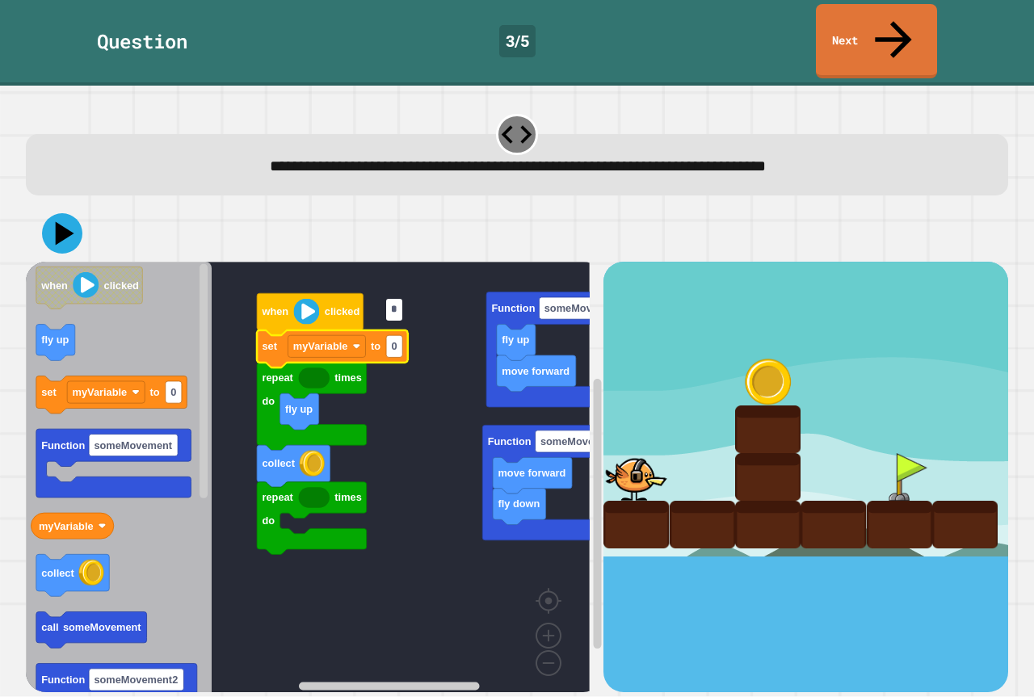
type input "*"
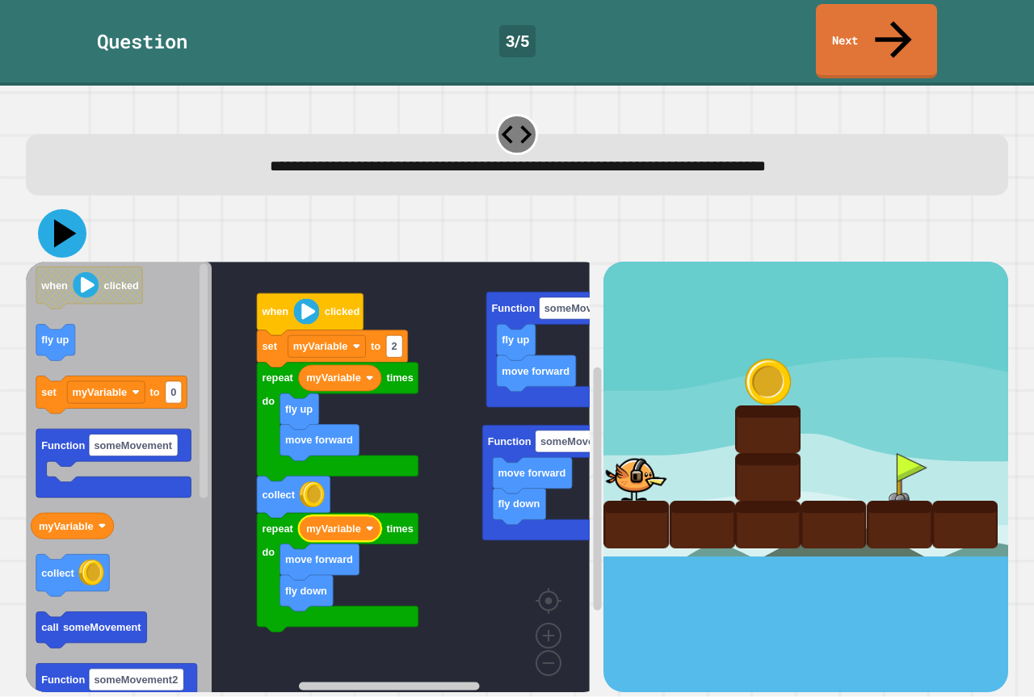
click at [54, 209] on icon at bounding box center [62, 233] width 48 height 48
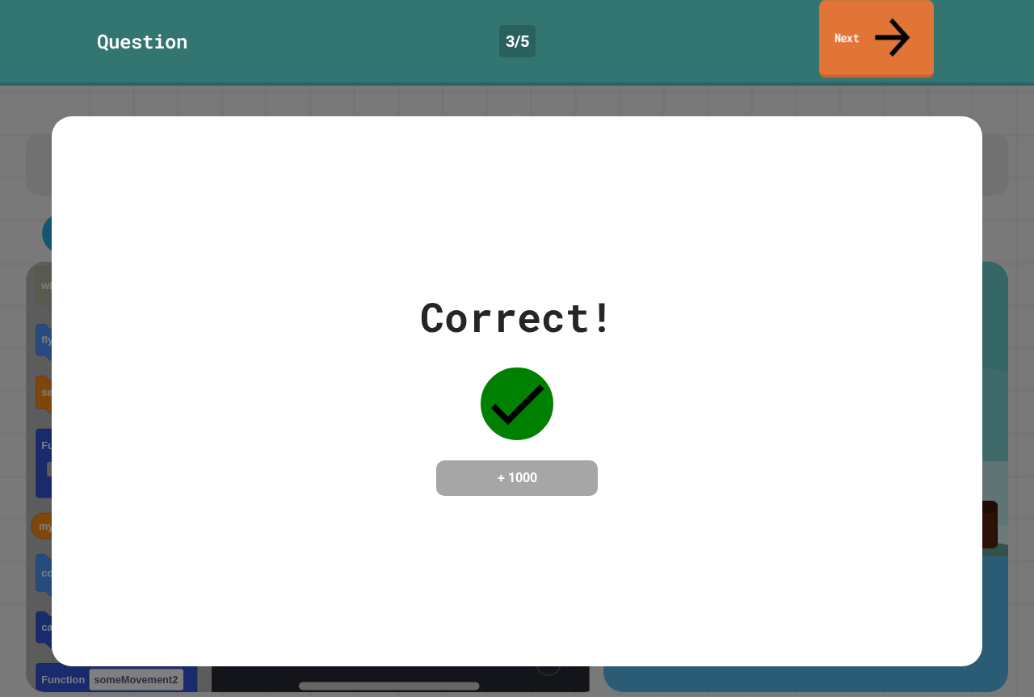
click at [885, 15] on link "Next" at bounding box center [876, 39] width 115 height 78
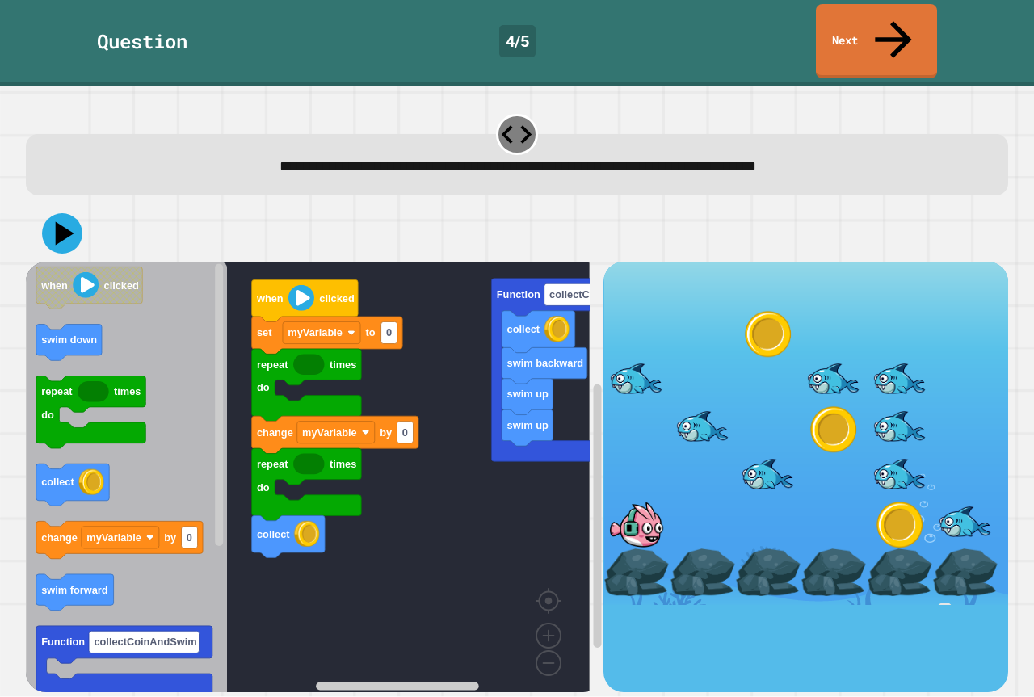
click at [396, 639] on rect "Blockly Workspace" at bounding box center [308, 483] width 564 height 443
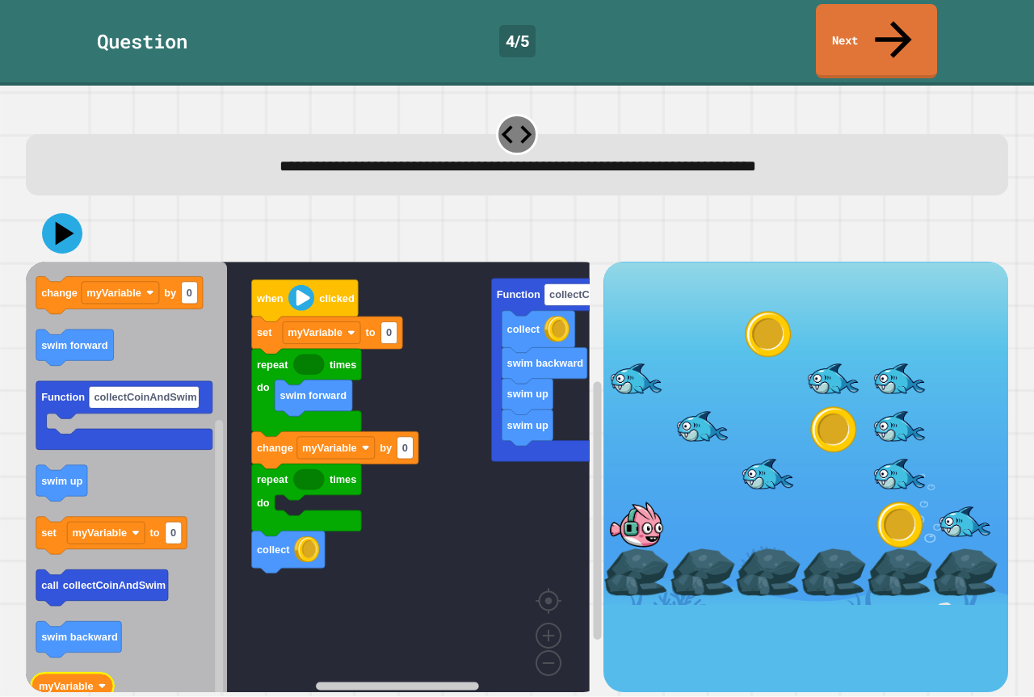
click at [73, 645] on icon "when clicked swim down repeat times do collect change myVariable by 0 swim forw…" at bounding box center [126, 483] width 201 height 443
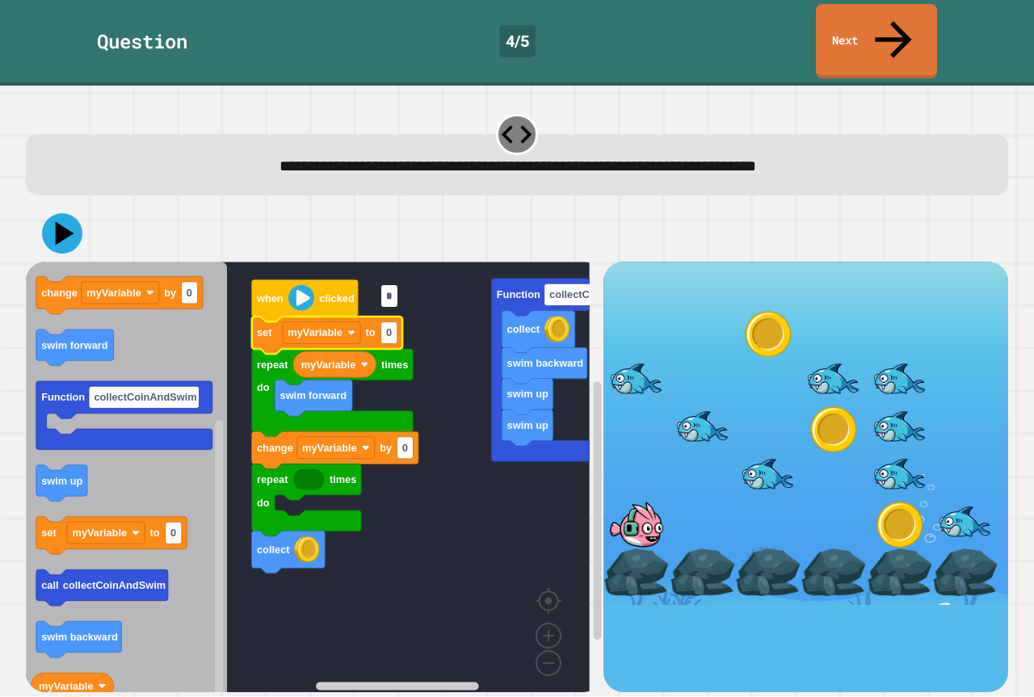
type input "*"
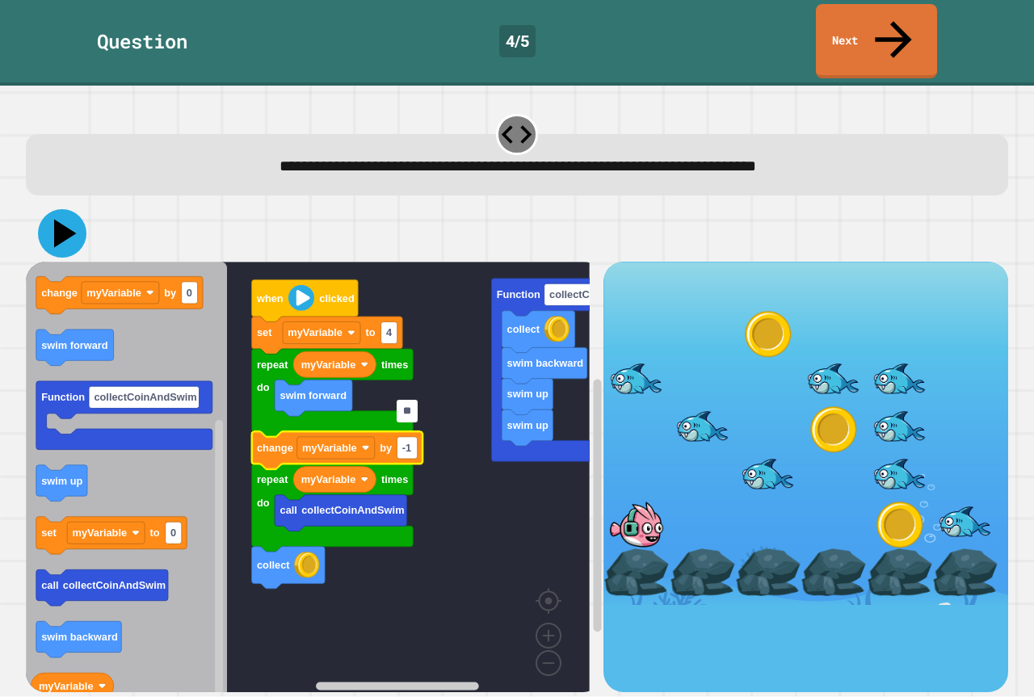
type input "**"
click at [61, 209] on icon at bounding box center [62, 233] width 48 height 48
click at [413, 413] on input "**" at bounding box center [407, 411] width 20 height 22
drag, startPoint x: 412, startPoint y: 413, endPoint x: 396, endPoint y: 406, distance: 17.4
click at [396, 406] on body "**********" at bounding box center [517, 348] width 1034 height 697
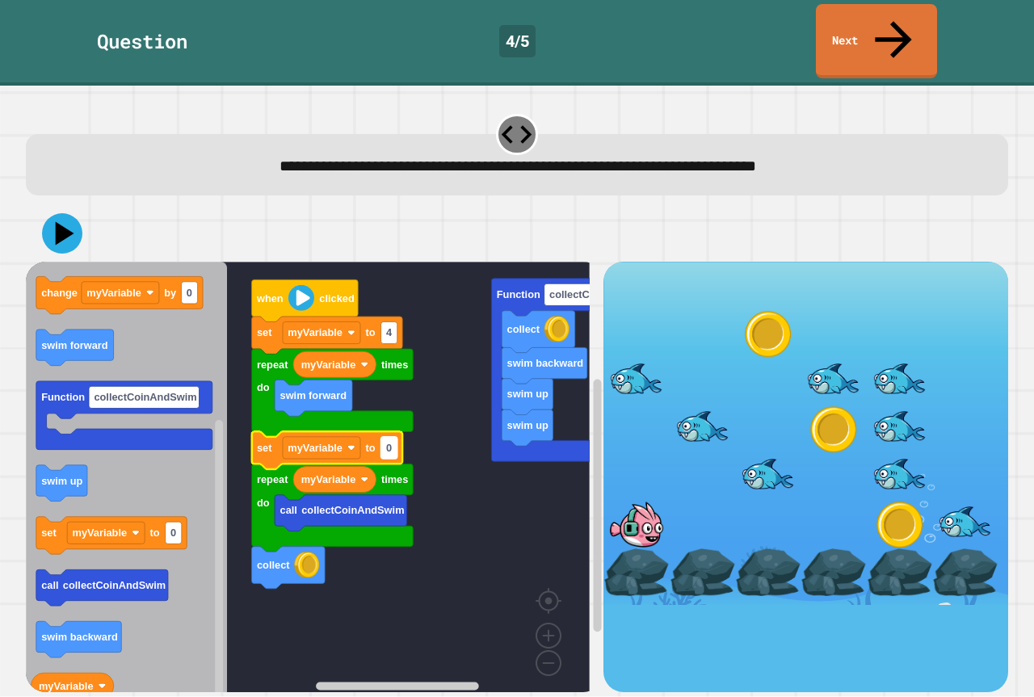
click at [395, 437] on rect "Blockly Workspace" at bounding box center [389, 448] width 16 height 22
type input "*"
click at [61, 220] on icon at bounding box center [65, 234] width 23 height 28
click at [398, 432] on icon "Blockly Workspace" at bounding box center [327, 450] width 151 height 37
click at [388, 442] on text "3" at bounding box center [389, 448] width 6 height 12
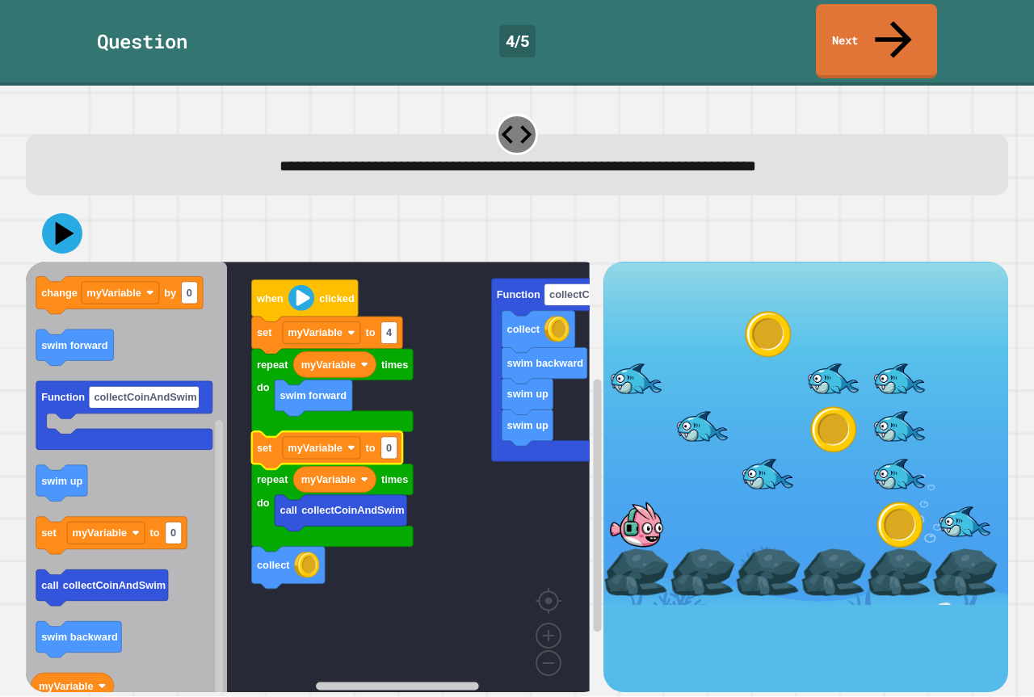
click at [63, 205] on div at bounding box center [517, 233] width 983 height 57
click at [67, 211] on icon at bounding box center [62, 233] width 48 height 48
click at [908, 7] on link "Next" at bounding box center [876, 39] width 117 height 78
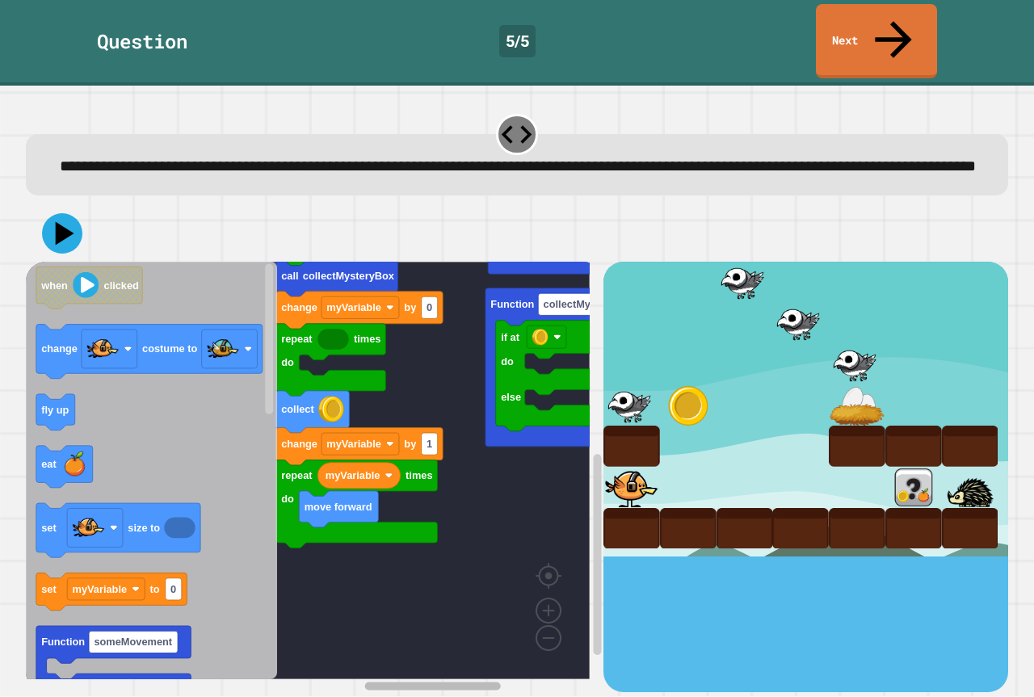
click at [452, 682] on rect "Blockly Workspace" at bounding box center [432, 686] width 136 height 8
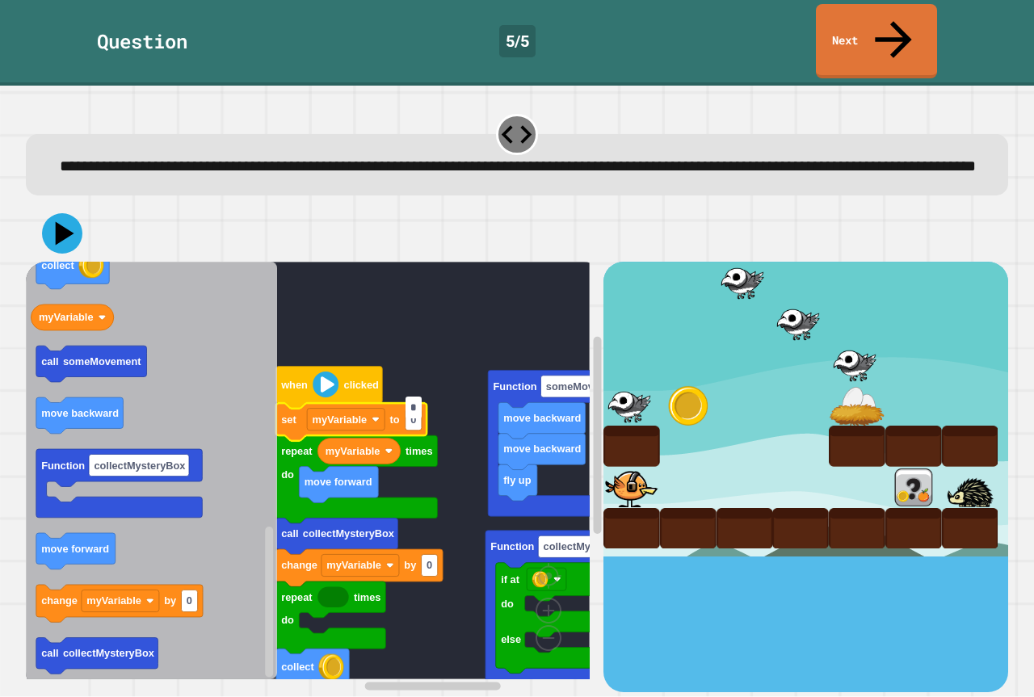
type input "*"
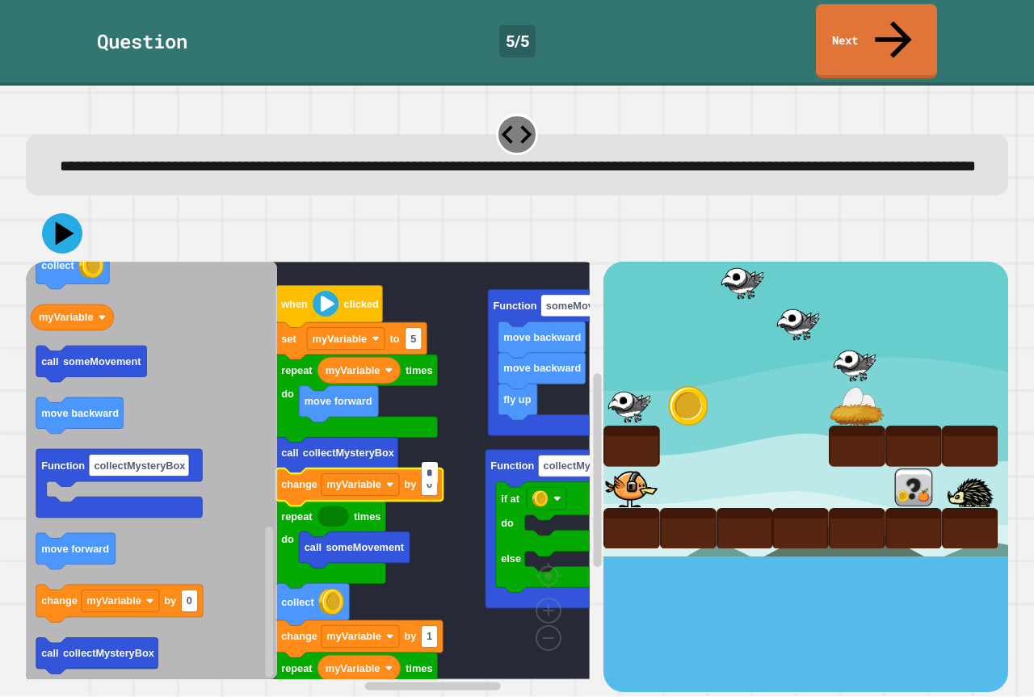
type input "*"
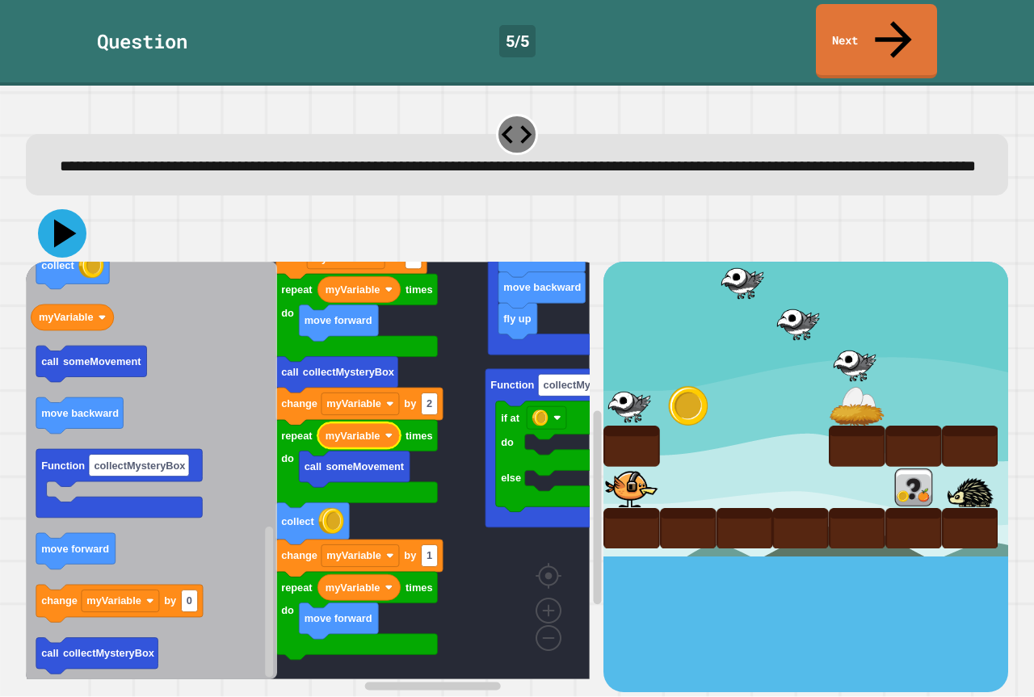
click at [68, 225] on icon at bounding box center [65, 234] width 23 height 28
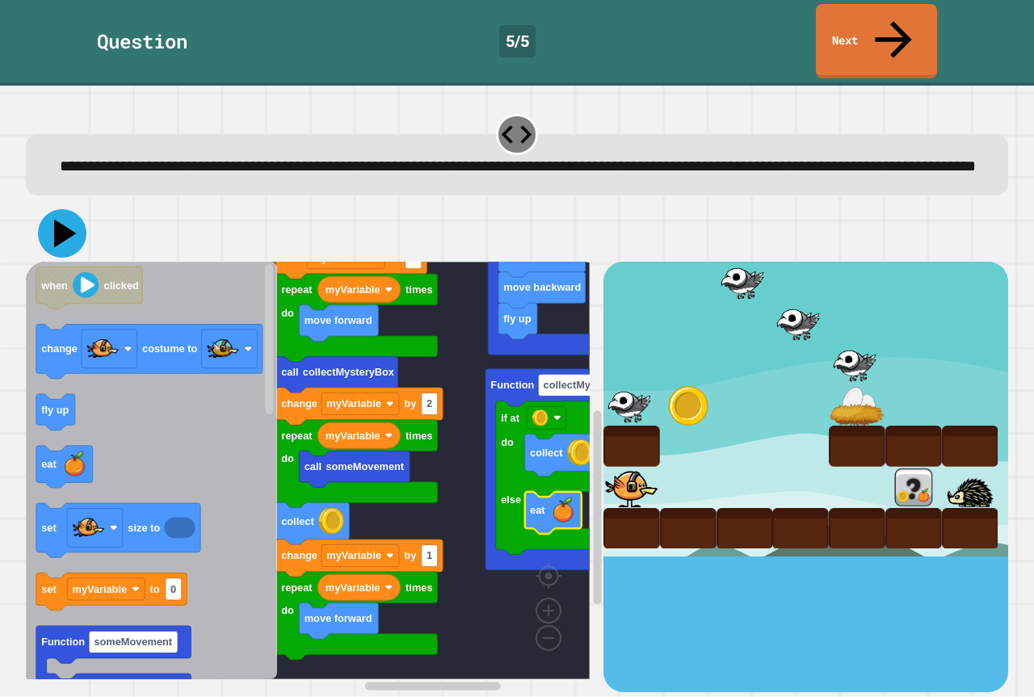
click at [68, 225] on icon at bounding box center [65, 234] width 23 height 28
click at [368, 490] on g "fly up move backward move backward Function someMovement when clicked set myVar…" at bounding box center [339, 442] width 626 height 474
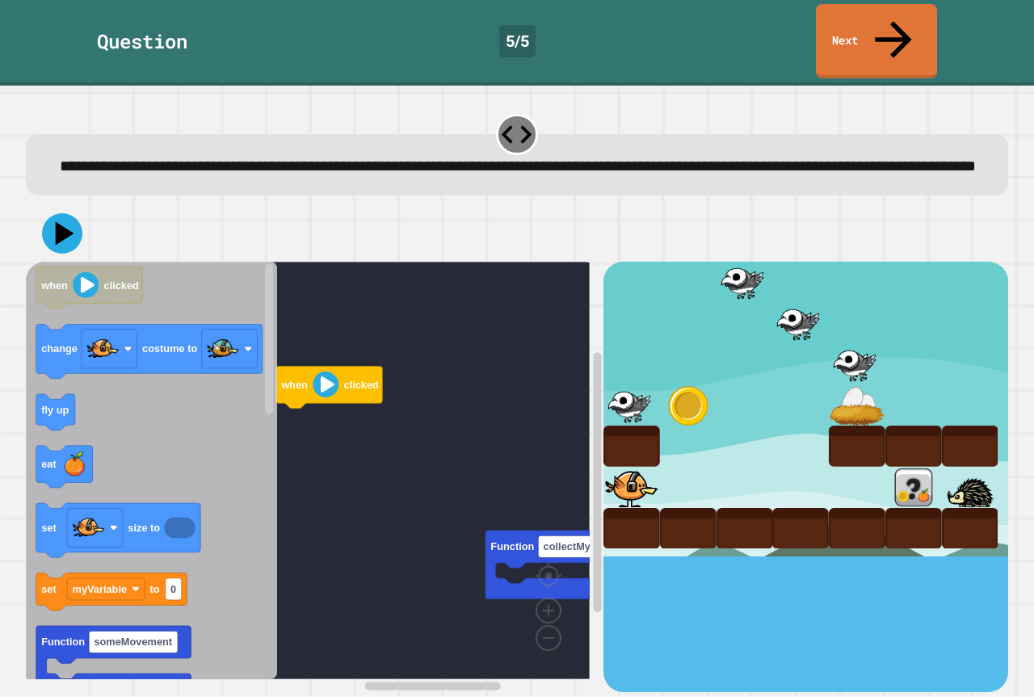
click at [239, 611] on div "when clicked Function collectMysteryBox when clicked change costume to fly up e…" at bounding box center [315, 477] width 578 height 430
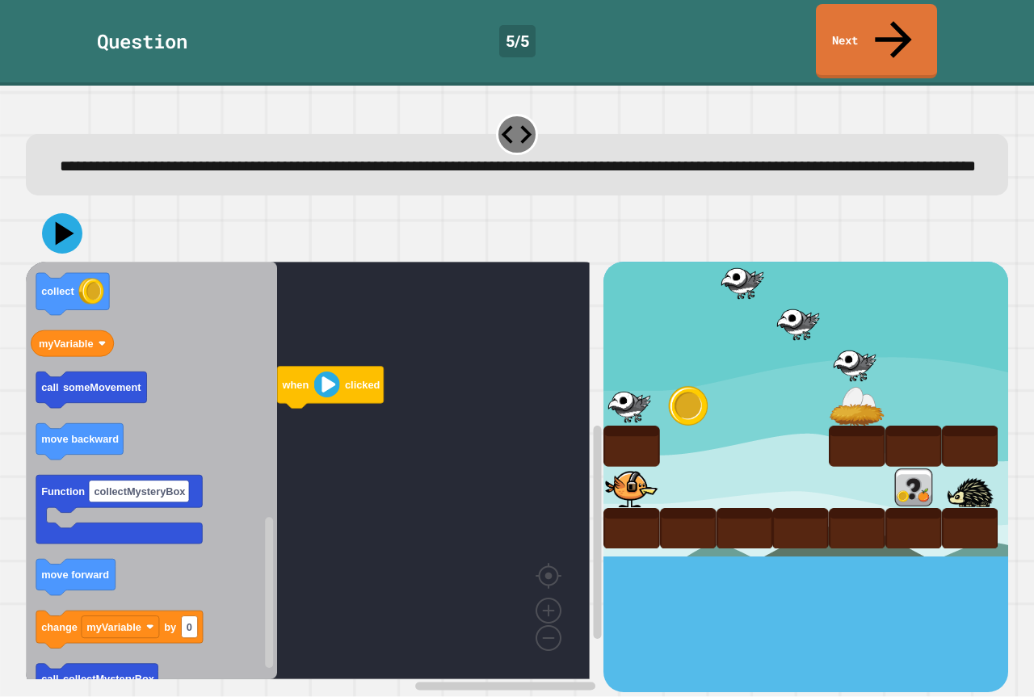
click at [100, 570] on text "move forward" at bounding box center [75, 576] width 68 height 12
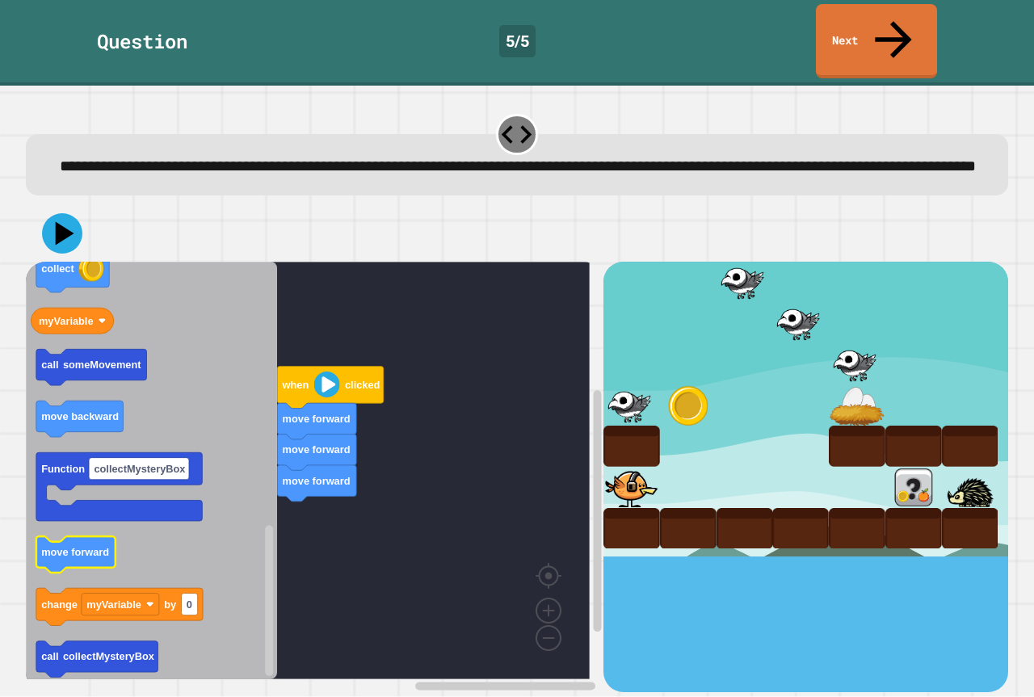
click at [240, 524] on icon "Blockly Workspace" at bounding box center [151, 471] width 251 height 418
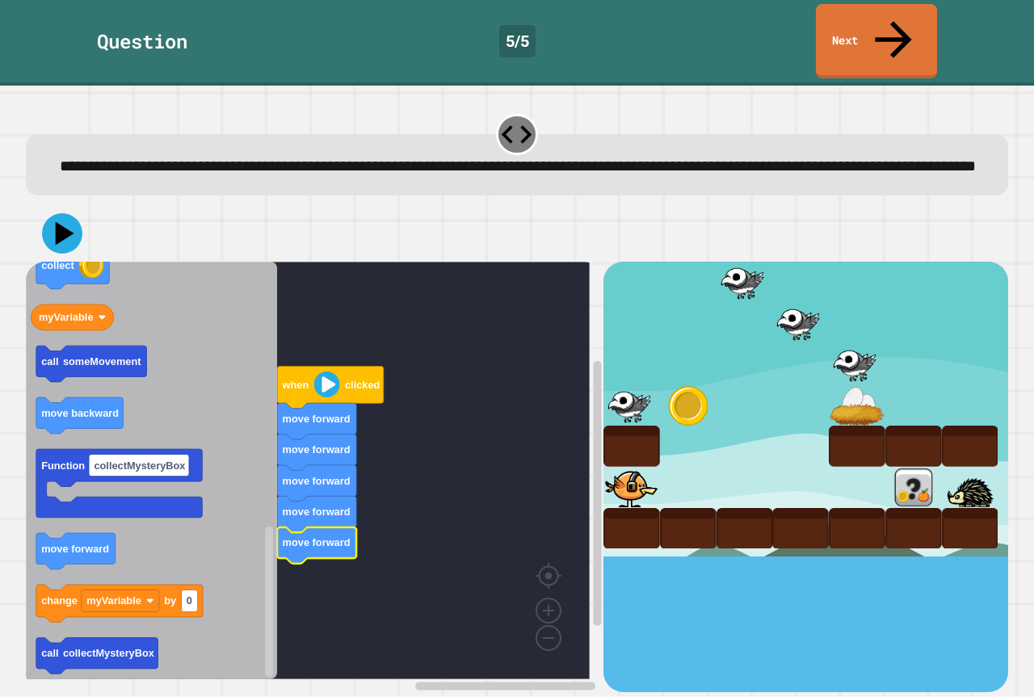
click at [97, 426] on icon "Blockly Workspace" at bounding box center [151, 471] width 251 height 418
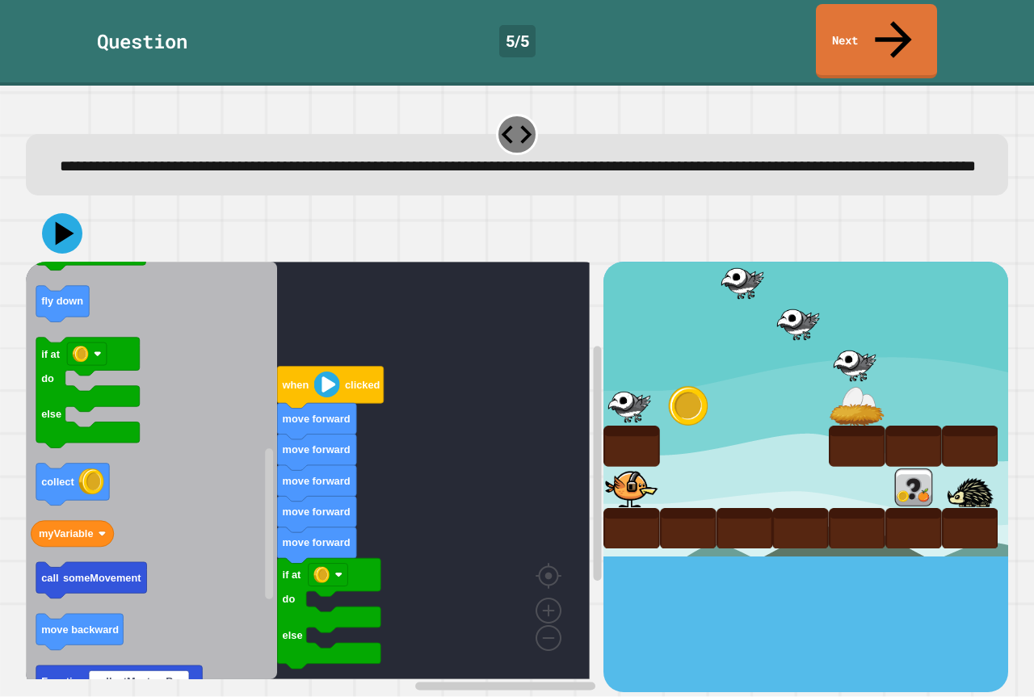
click at [99, 496] on icon "Blockly Workspace" at bounding box center [151, 471] width 251 height 418
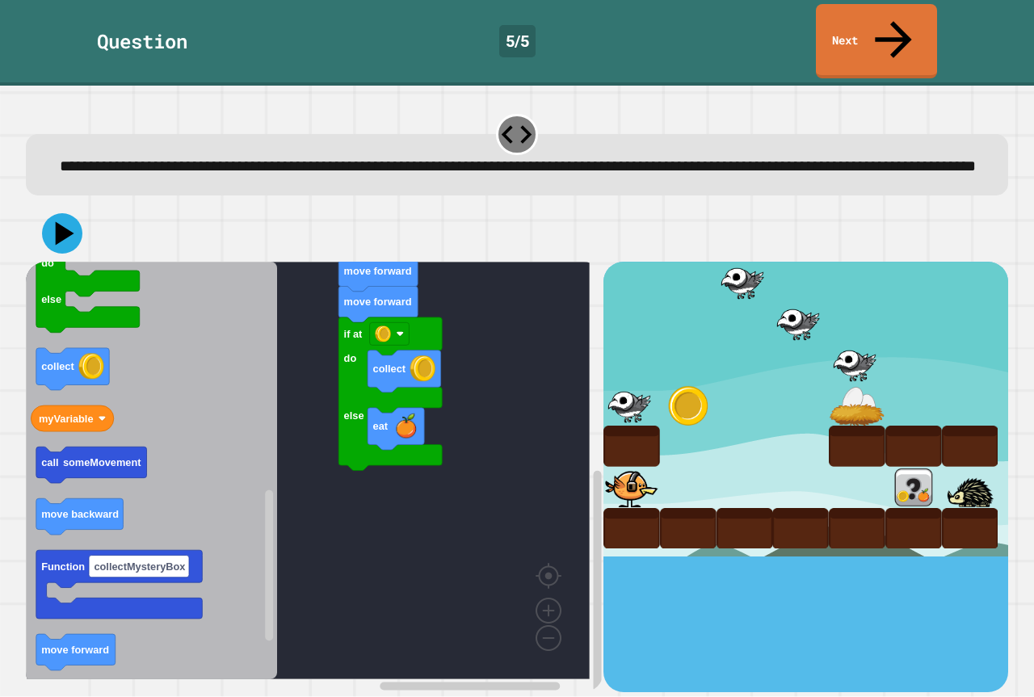
click at [292, 503] on div "when clicked move forward move forward move forward move forward move forward i…" at bounding box center [315, 477] width 578 height 430
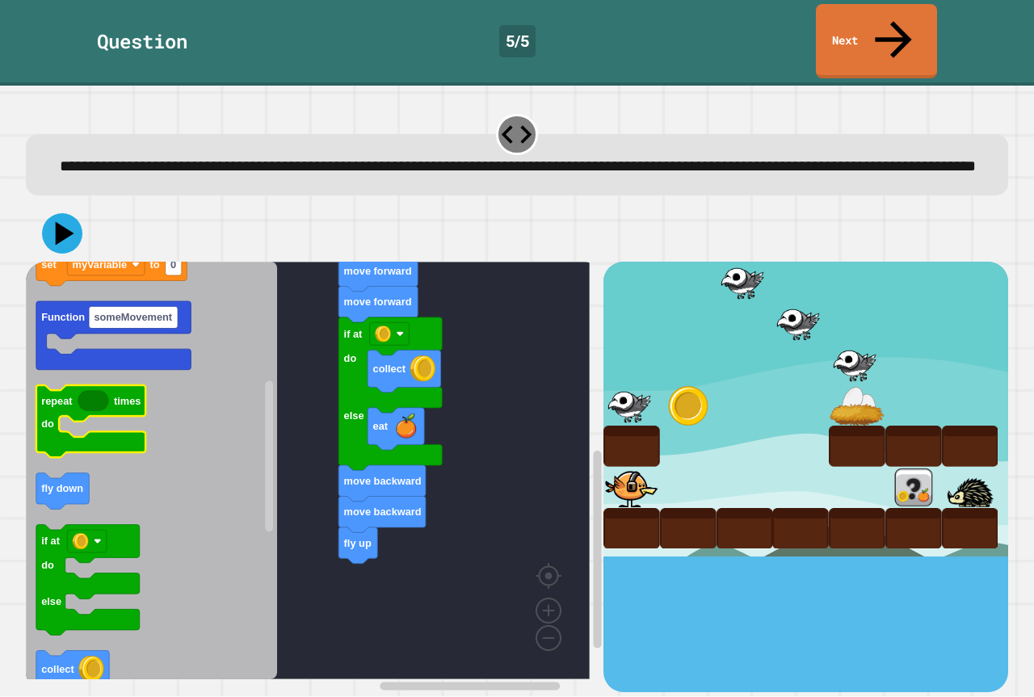
click at [126, 444] on rect "Blockly Workspace" at bounding box center [91, 421] width 110 height 73
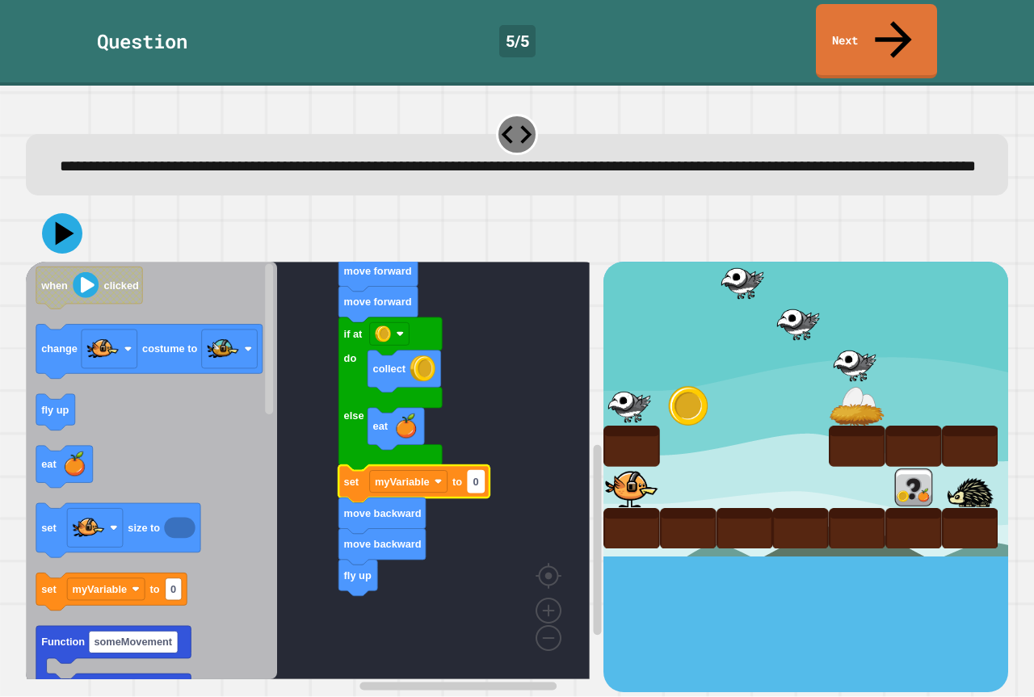
click at [477, 477] on text "0" at bounding box center [476, 482] width 6 height 12
type input "*"
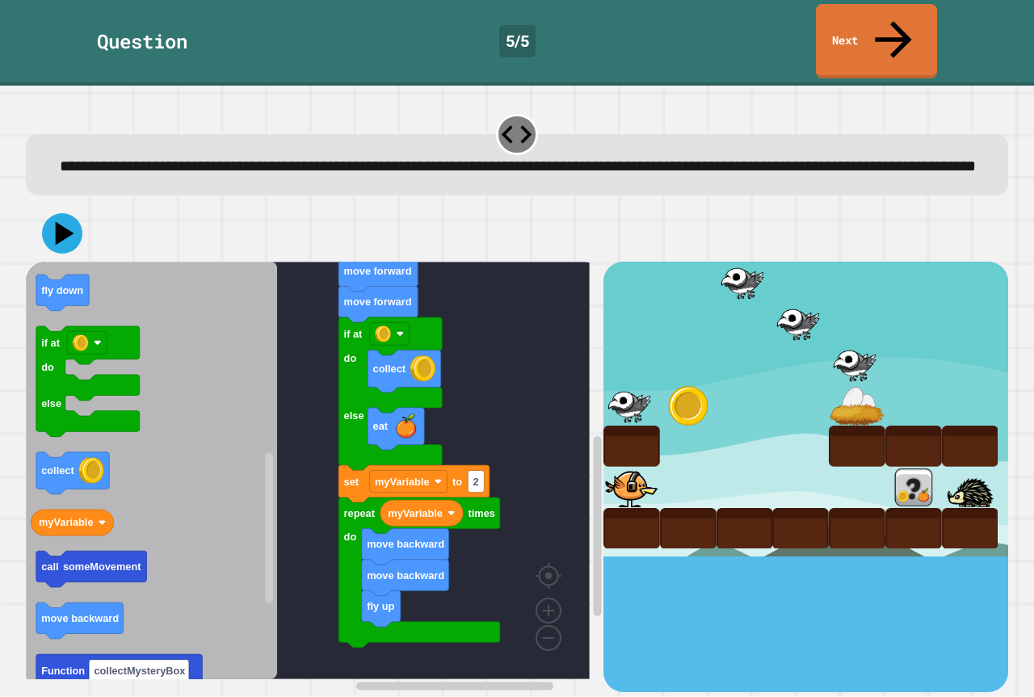
click at [153, 473] on icon "when clicked change costume to fly up eat set size to set myVariable to 0 Funct…" at bounding box center [151, 471] width 251 height 418
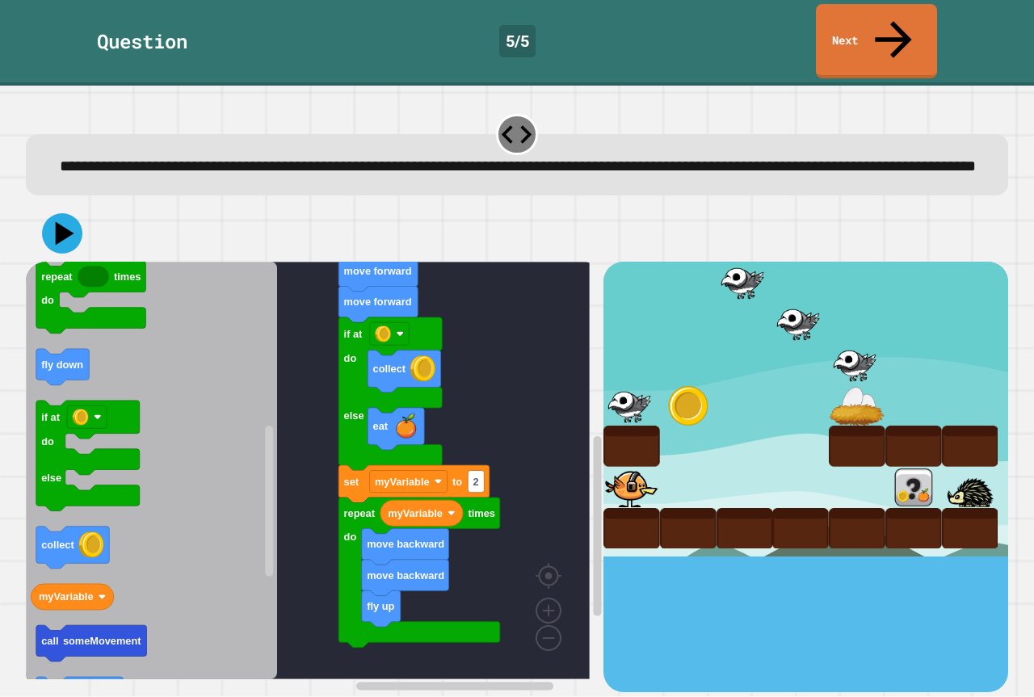
click at [146, 529] on icon "when clicked change costume to fly up eat set size to set myVariable to 0 Funct…" at bounding box center [151, 471] width 251 height 418
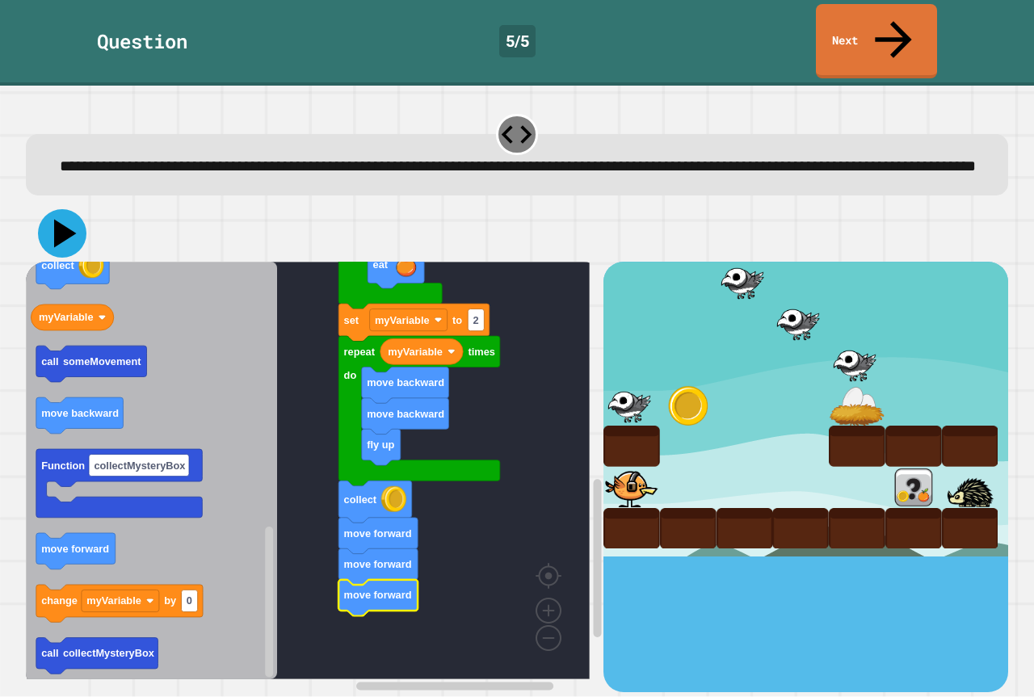
click at [61, 221] on icon at bounding box center [65, 234] width 23 height 28
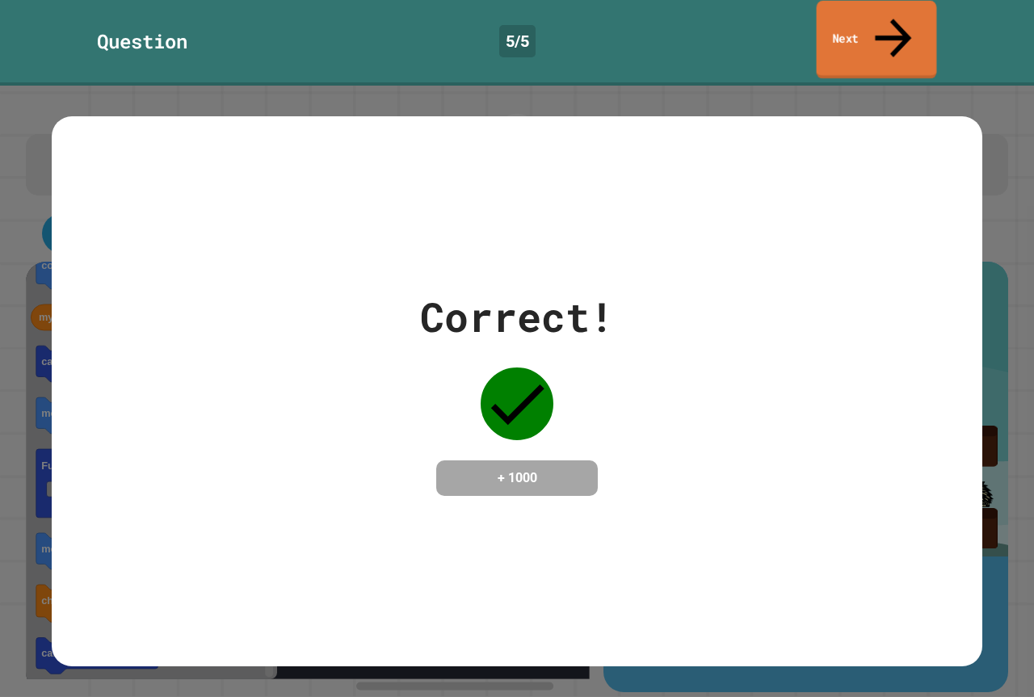
click at [906, 34] on link "Next" at bounding box center [877, 40] width 120 height 78
